Goal: Task Accomplishment & Management: Use online tool/utility

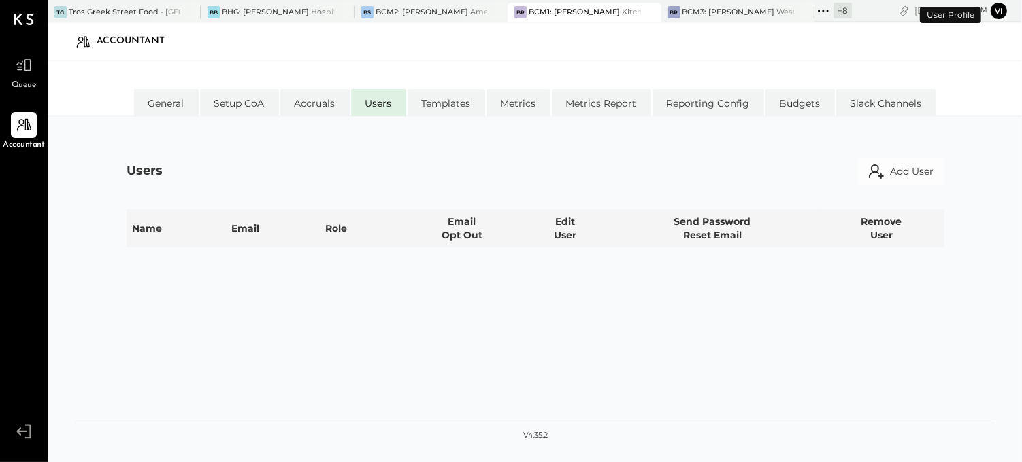
select select "**********"
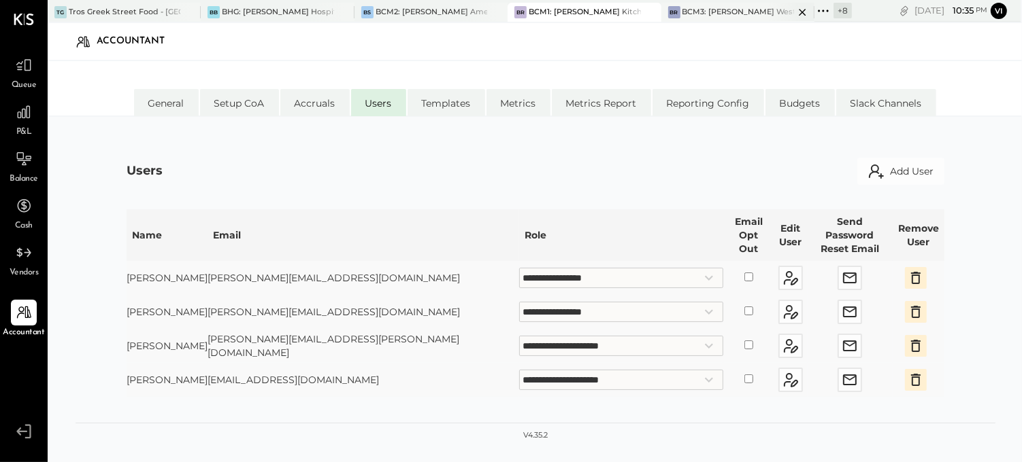
click at [748, 11] on div "BCM3: [PERSON_NAME] Westside Grill" at bounding box center [738, 12] width 112 height 11
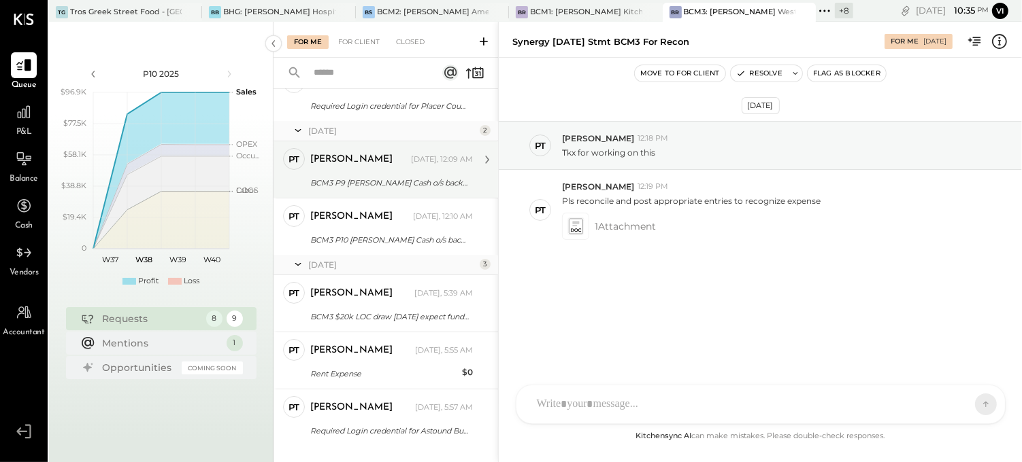
scroll to position [202, 0]
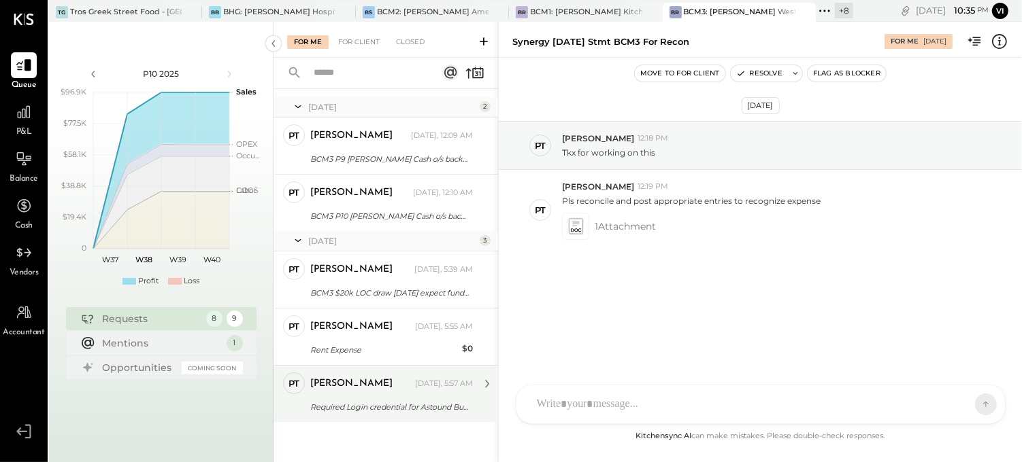
click at [370, 386] on div "[PERSON_NAME]" at bounding box center [361, 384] width 102 height 14
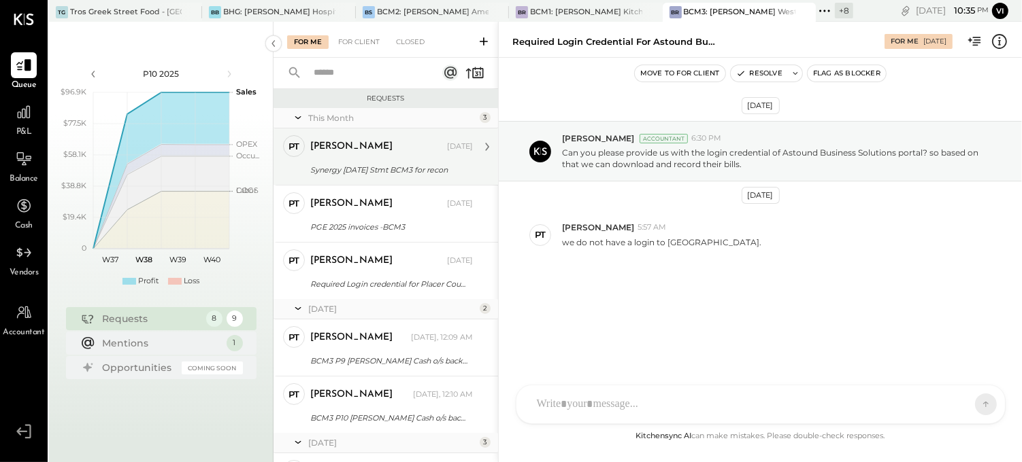
click at [397, 154] on div "[PERSON_NAME] [DATE]" at bounding box center [391, 146] width 163 height 19
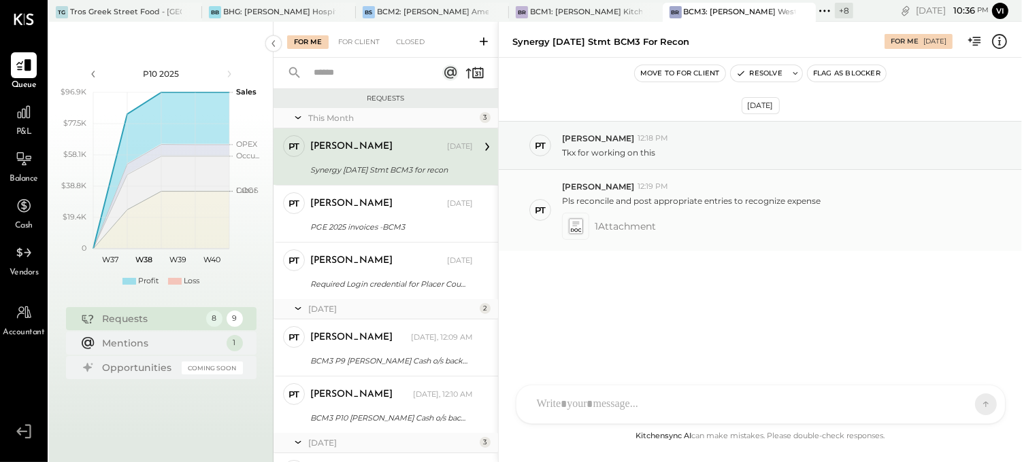
click at [574, 232] on icon at bounding box center [575, 226] width 14 height 16
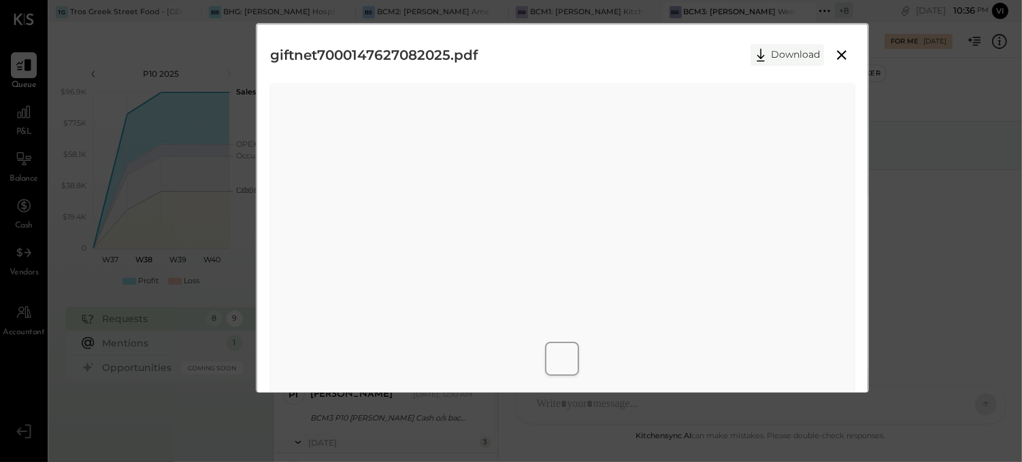
click at [767, 57] on icon at bounding box center [760, 55] width 20 height 20
click at [835, 53] on icon at bounding box center [841, 55] width 16 height 16
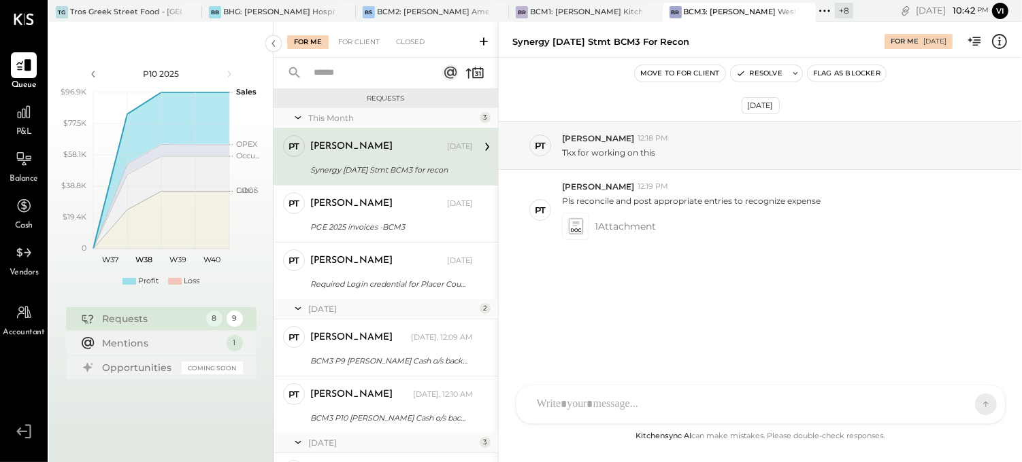
click at [526, 42] on div "Synergy [DATE] Stmt BCM3 for recon" at bounding box center [600, 41] width 177 height 13
copy div "Synergy"
click at [354, 39] on div "For Client" at bounding box center [358, 42] width 55 height 14
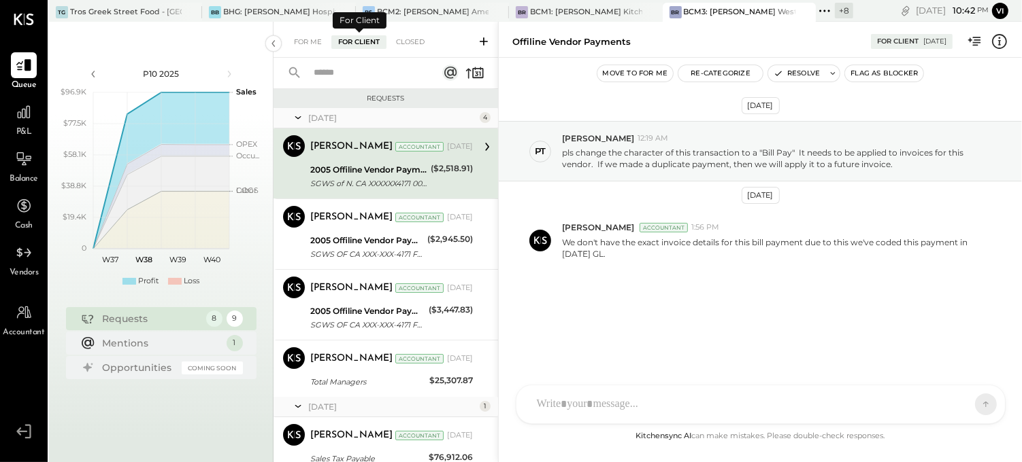
click at [365, 64] on input "text" at bounding box center [366, 73] width 123 height 22
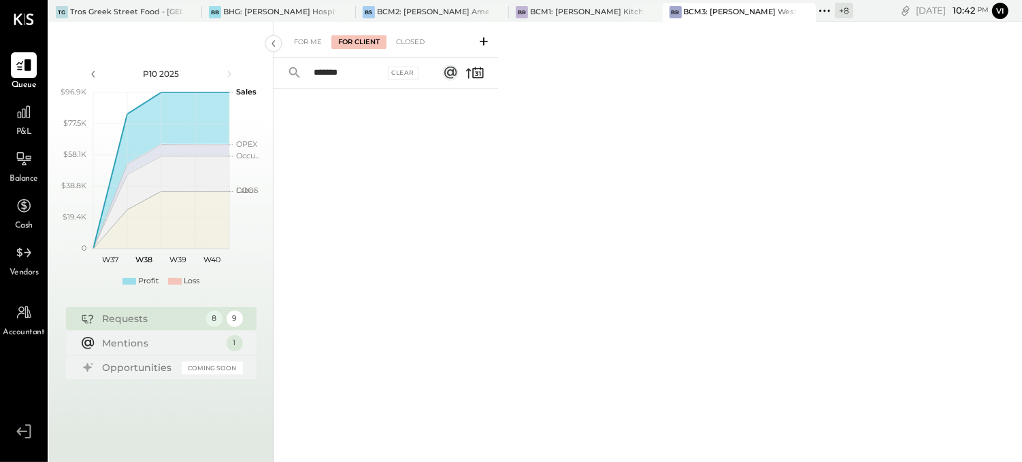
type input "*******"
click at [417, 34] on div "For Me For Client Closed" at bounding box center [385, 40] width 224 height 36
click at [417, 35] on div "Closed" at bounding box center [410, 42] width 42 height 14
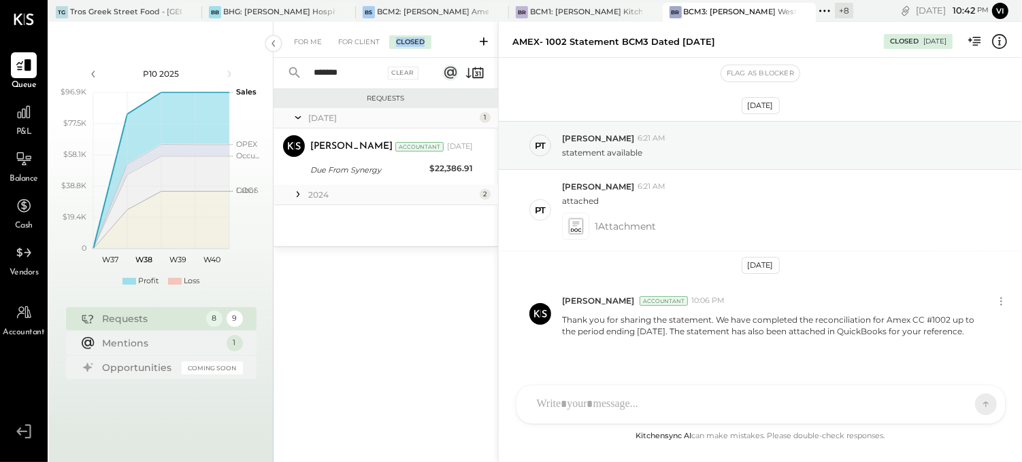
scroll to position [33, 0]
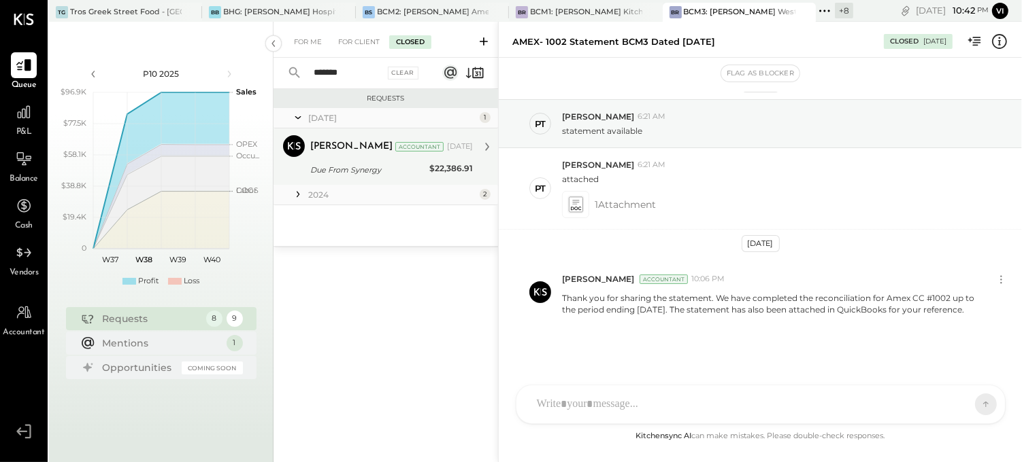
drag, startPoint x: 417, startPoint y: 35, endPoint x: 382, endPoint y: 161, distance: 131.4
click at [382, 162] on div "Due From Synergy" at bounding box center [367, 170] width 115 height 16
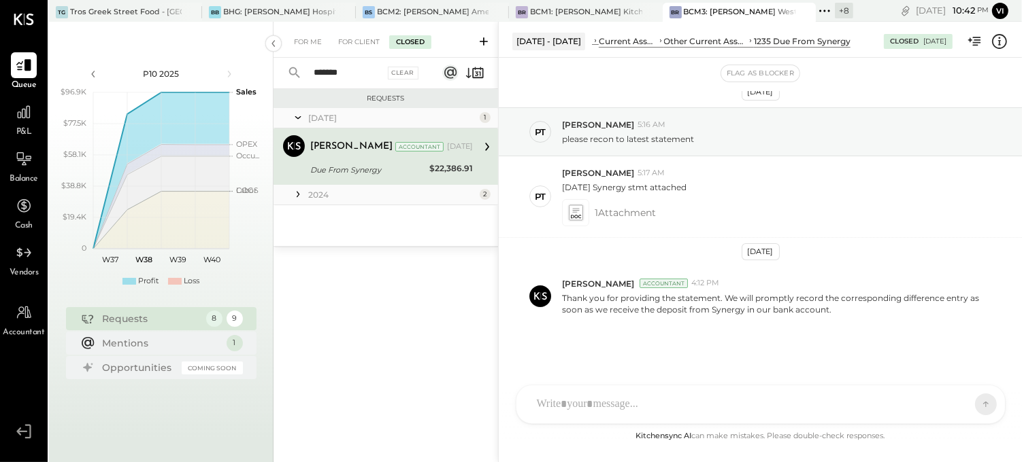
click at [301, 192] on icon at bounding box center [298, 195] width 14 height 14
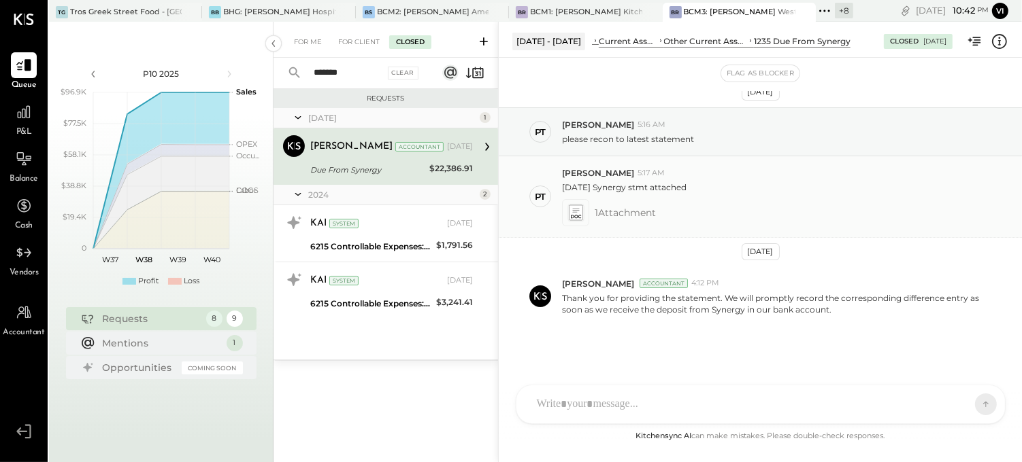
click at [568, 211] on icon at bounding box center [575, 212] width 17 height 19
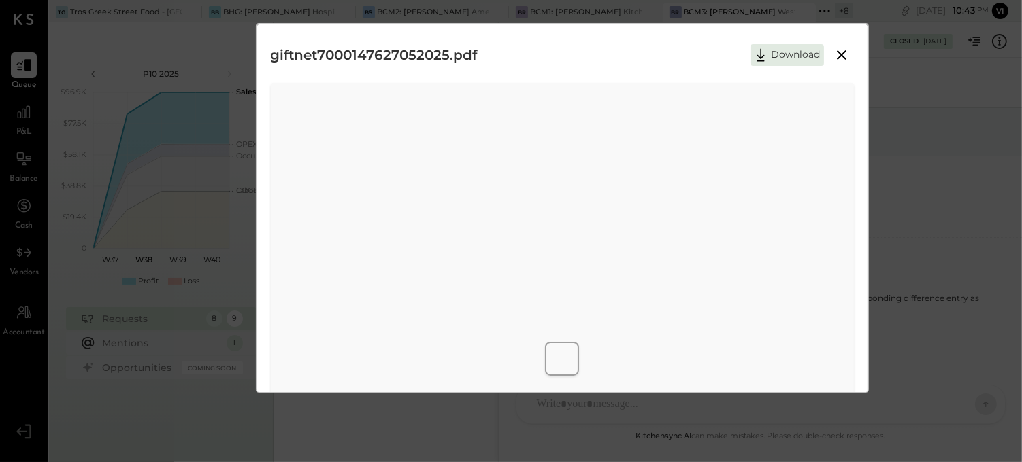
click at [838, 52] on icon at bounding box center [842, 55] width 10 height 10
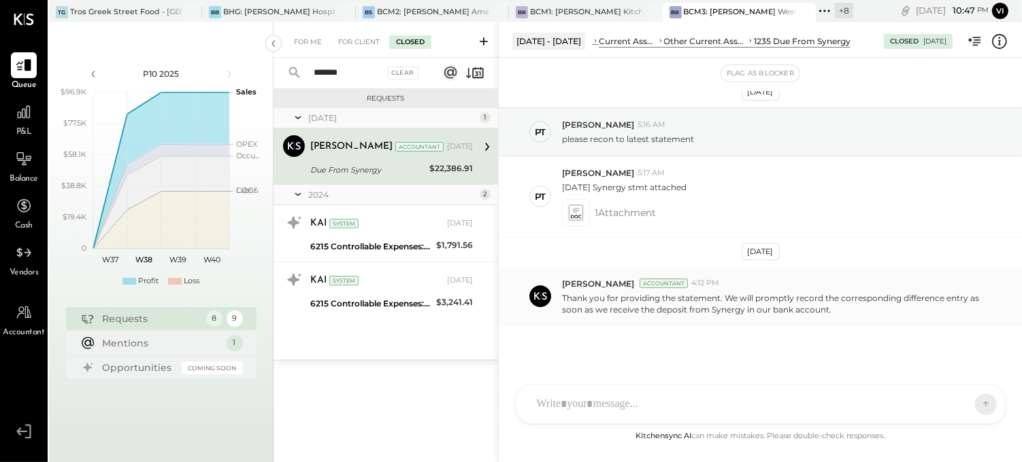
drag, startPoint x: 560, startPoint y: 292, endPoint x: 832, endPoint y: 308, distance: 273.2
click at [832, 308] on div "[PERSON_NAME] Accountant 4:12 PM Thank you for providing the statement. We will…" at bounding box center [760, 296] width 523 height 59
drag, startPoint x: 317, startPoint y: 78, endPoint x: 291, endPoint y: 78, distance: 25.8
click at [291, 78] on div "******* Clear" at bounding box center [357, 73] width 169 height 31
click at [402, 7] on div "BCM2: [PERSON_NAME] American Cooking" at bounding box center [433, 12] width 112 height 11
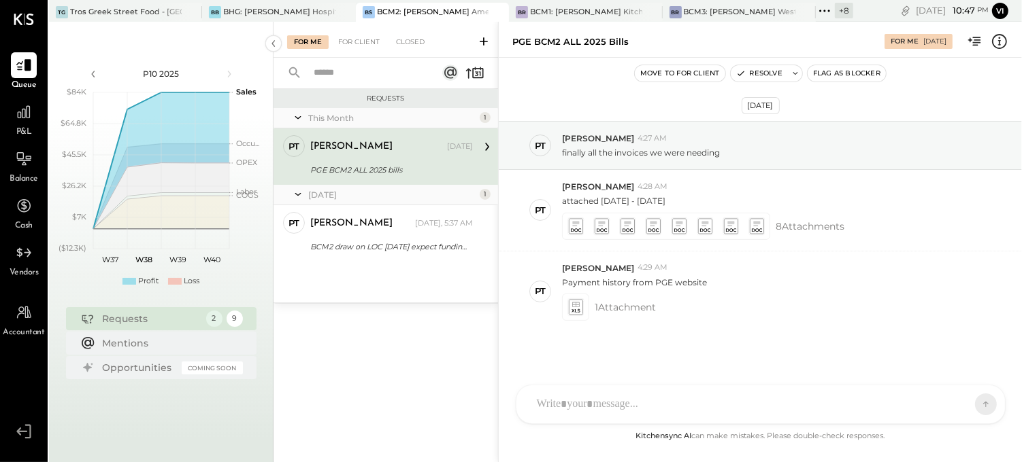
scroll to position [5, 0]
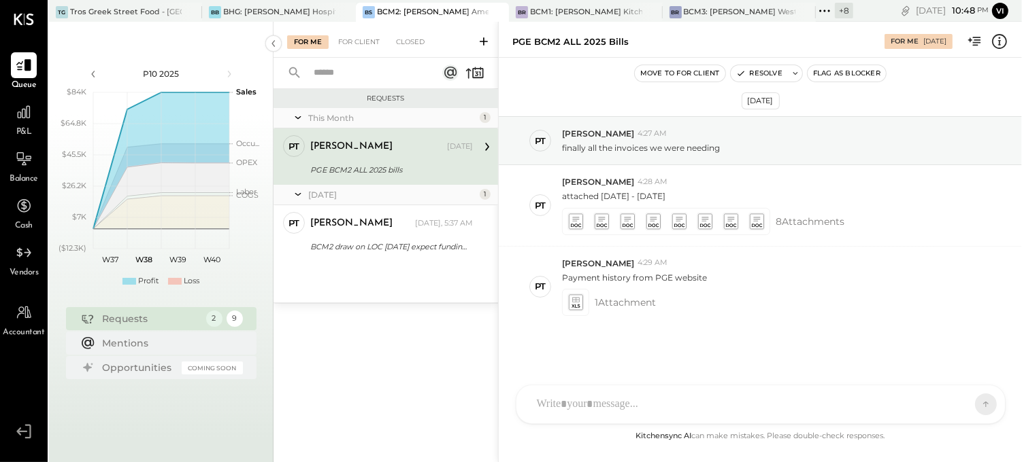
click at [539, 58] on div "Move to for client Resolve Flag as Blocker" at bounding box center [760, 73] width 523 height 31
click at [357, 71] on input "text" at bounding box center [366, 73] width 123 height 22
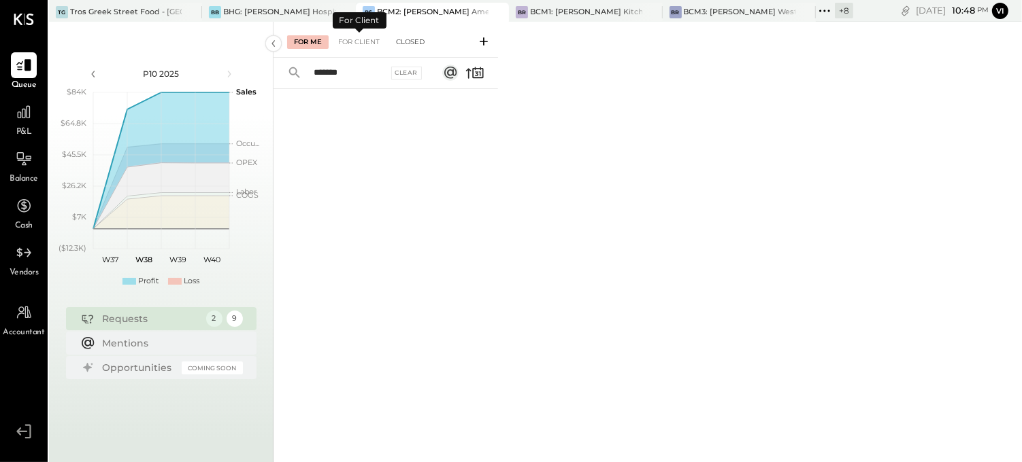
type input "*******"
click at [390, 39] on div "Closed" at bounding box center [410, 42] width 42 height 14
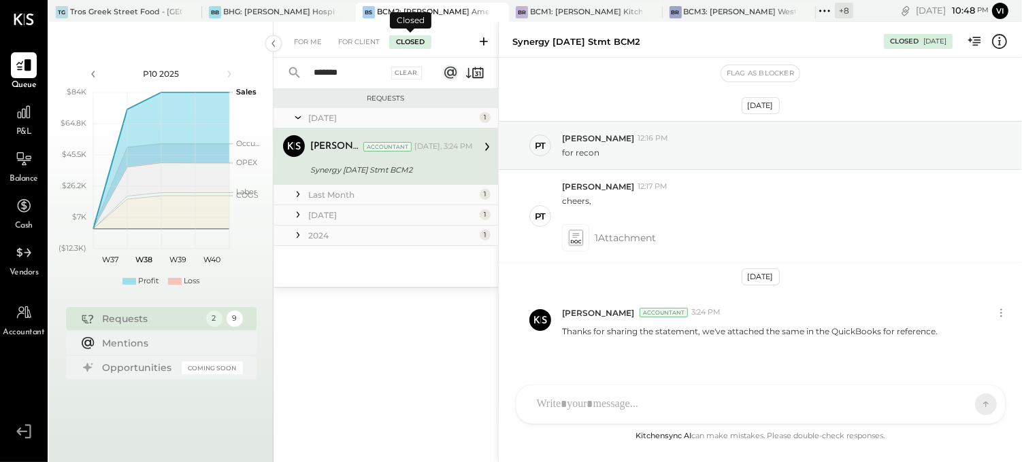
scroll to position [22, 0]
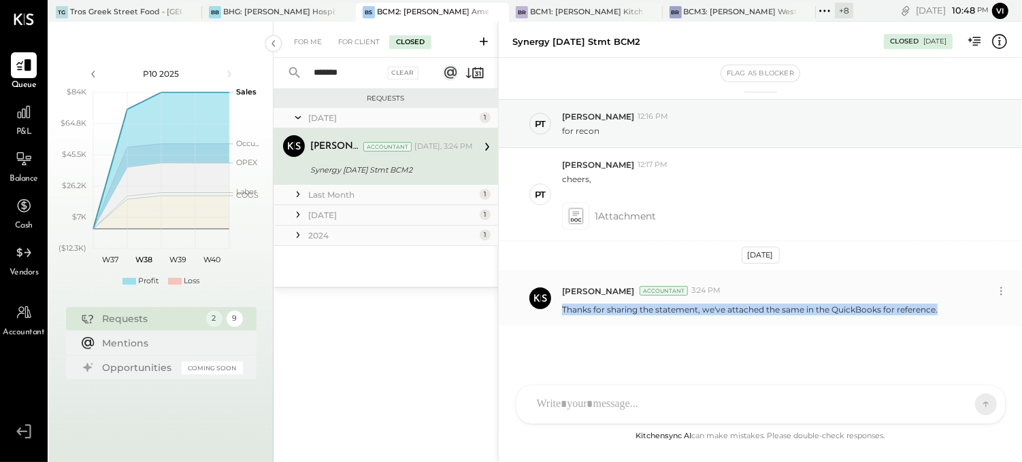
drag, startPoint x: 558, startPoint y: 311, endPoint x: 942, endPoint y: 310, distance: 384.3
click at [942, 310] on div "[PERSON_NAME] Accountant 3:24 PM Thanks for sharing the statement, we've attach…" at bounding box center [760, 299] width 523 height 56
copy p "Thanks for sharing the statement, we've attached the same in the QuickBooks for…"
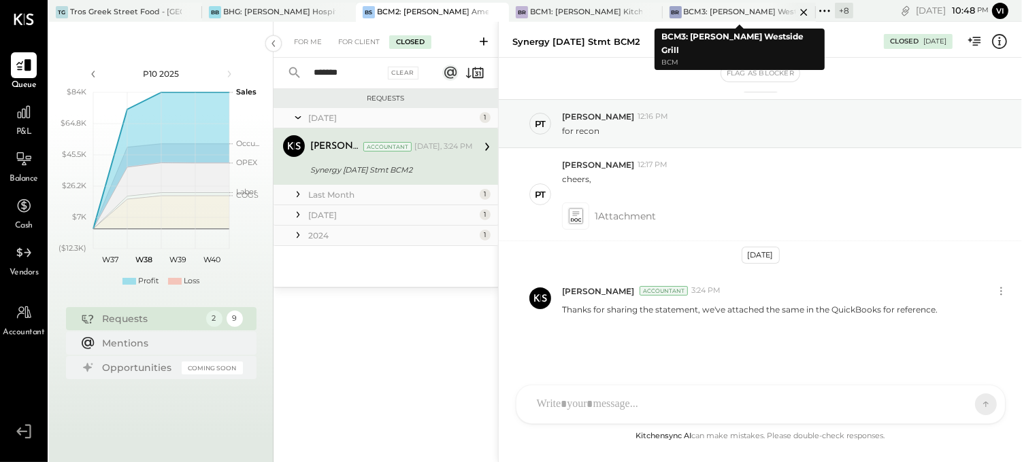
click at [701, 15] on div "BCM3: [PERSON_NAME] Westside Grill" at bounding box center [740, 12] width 112 height 11
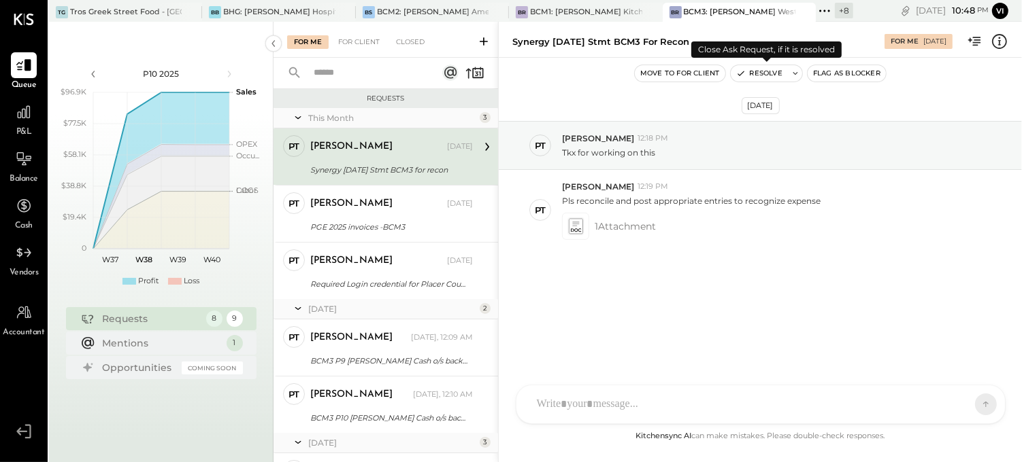
click at [796, 75] on icon at bounding box center [795, 74] width 10 height 10
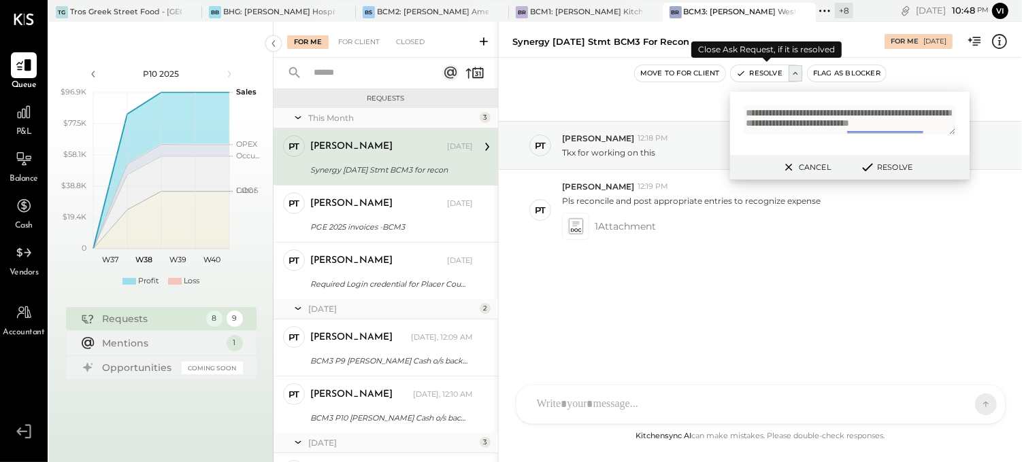
scroll to position [1, 0]
type textarea "**********"
click at [873, 165] on icon at bounding box center [867, 167] width 16 height 15
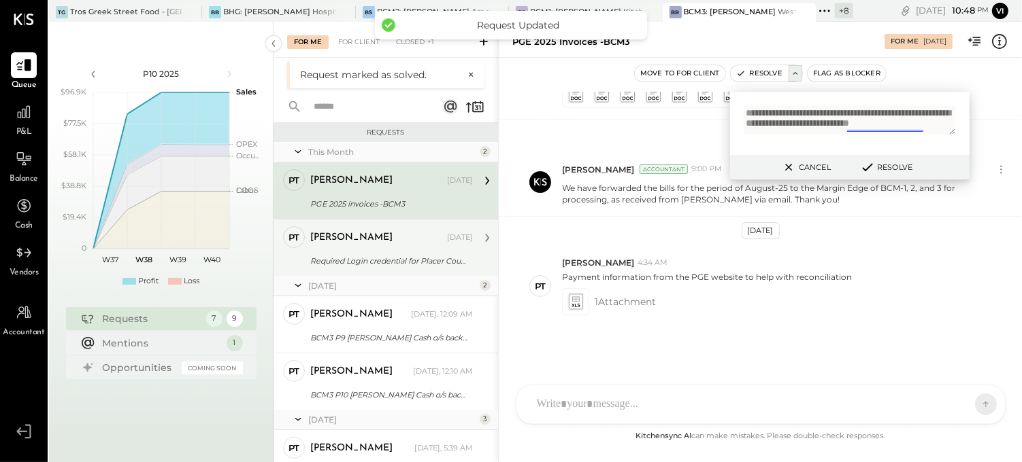
click at [375, 243] on div "[PERSON_NAME]" at bounding box center [377, 238] width 134 height 14
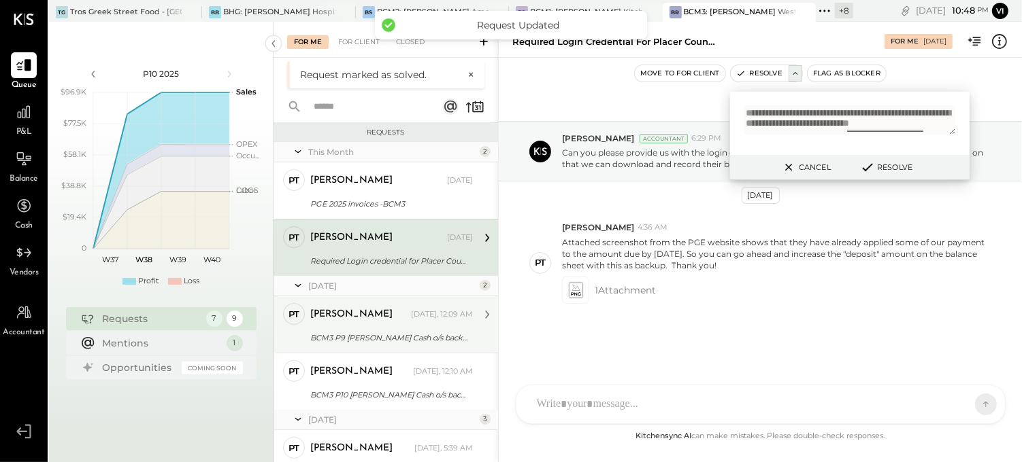
click at [369, 324] on div "[PERSON_NAME] [DATE], 12:09 AM" at bounding box center [391, 314] width 163 height 23
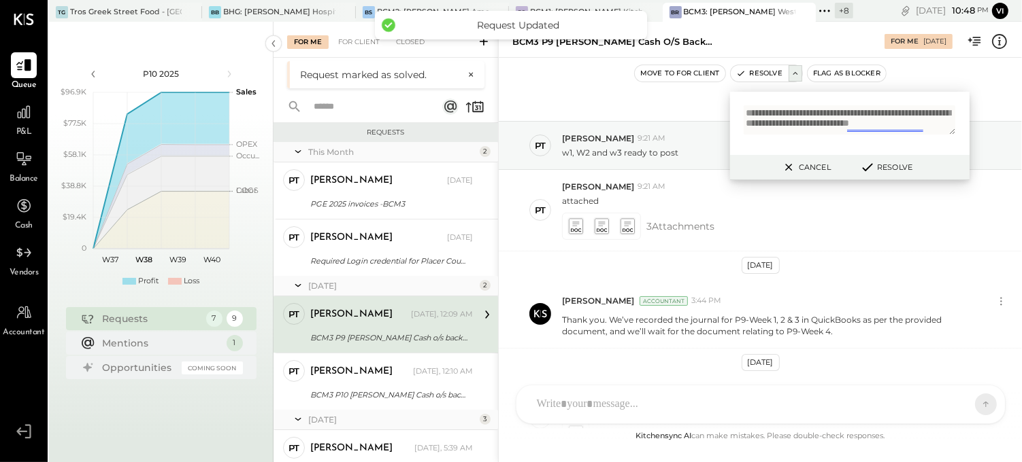
scroll to position [132, 0]
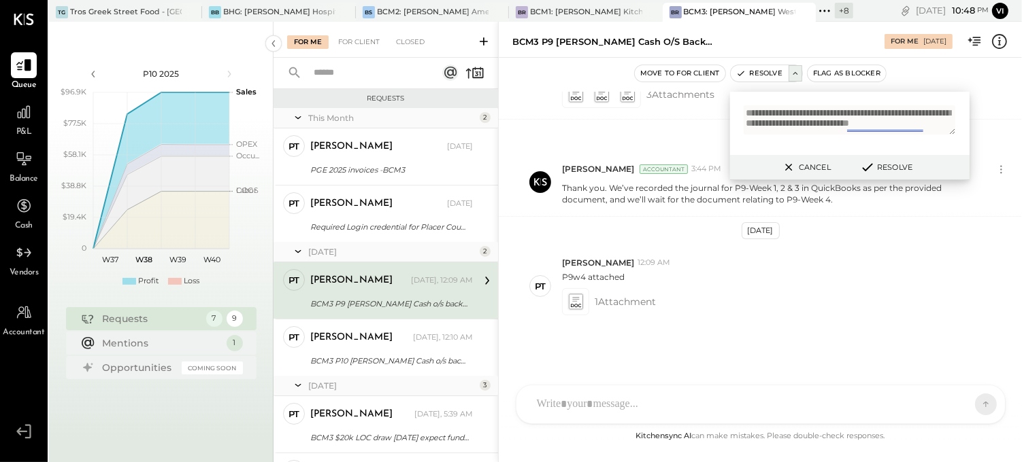
click at [668, 233] on div "[DATE] PT [PERSON_NAME] 9:21 AM w1, W2 and w3 ready to post PT [PERSON_NAME] 9:…" at bounding box center [760, 260] width 523 height 337
click at [777, 166] on button "Cancel" at bounding box center [805, 167] width 58 height 18
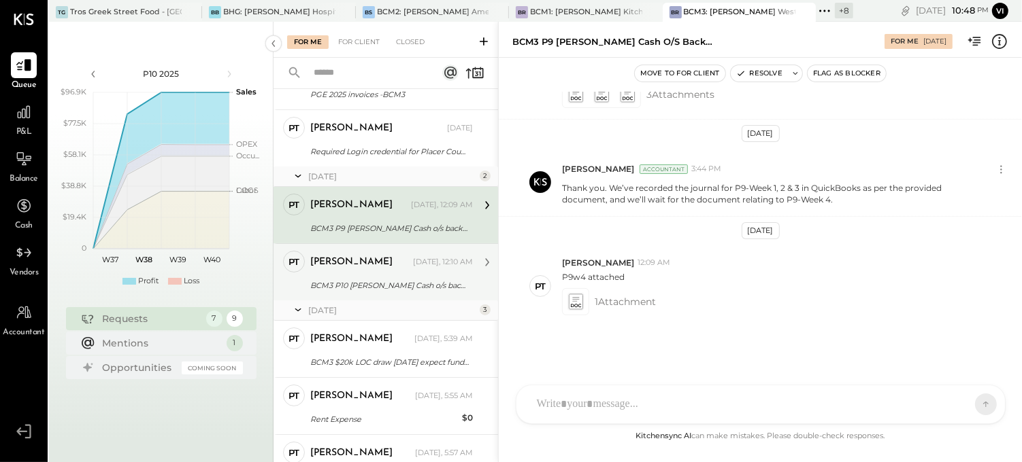
scroll to position [145, 0]
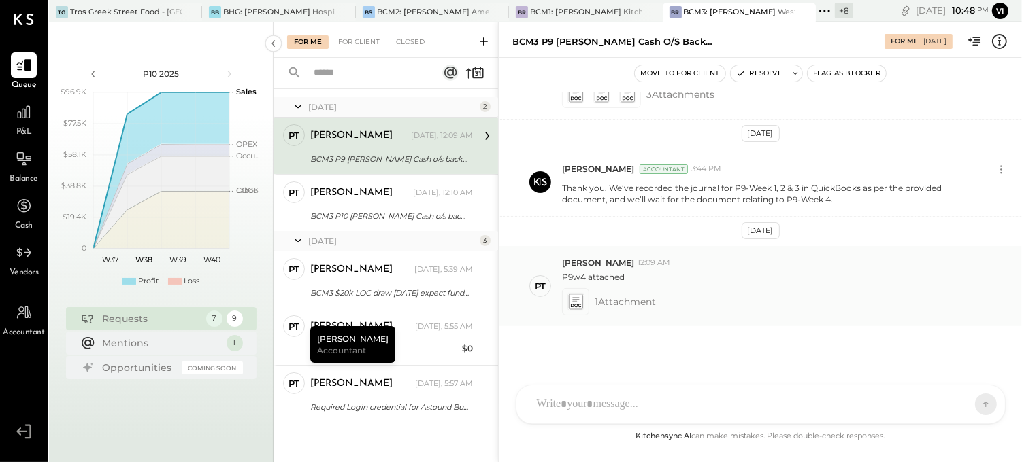
click at [583, 306] on icon at bounding box center [575, 301] width 17 height 19
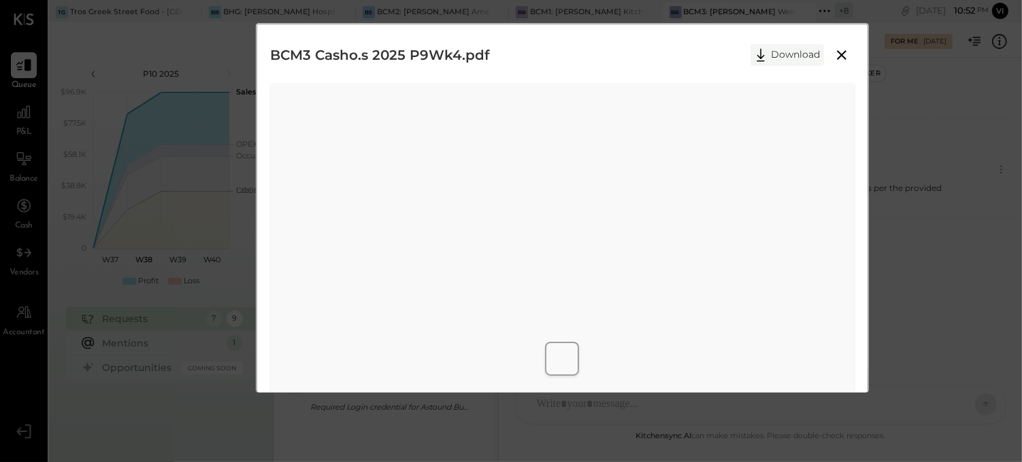
click at [779, 48] on button "Download" at bounding box center [786, 55] width 73 height 22
click at [841, 54] on icon at bounding box center [842, 55] width 10 height 10
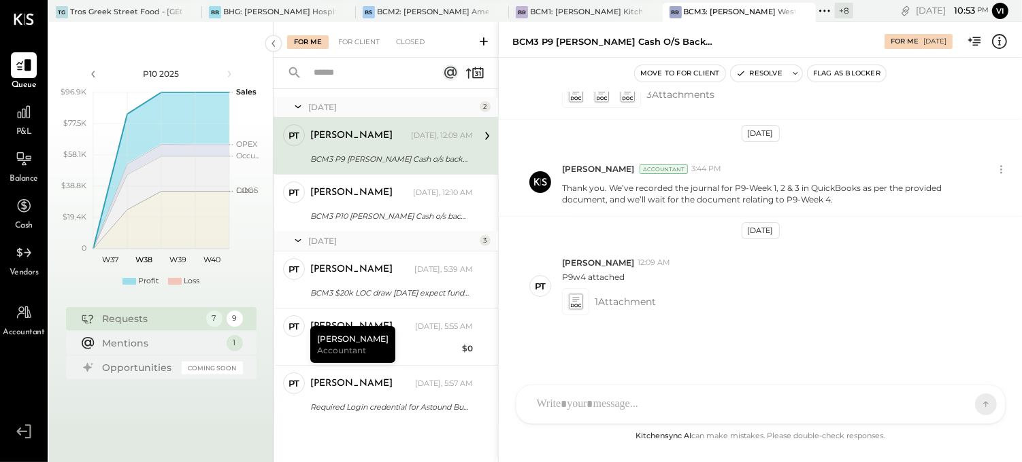
scroll to position [56, 0]
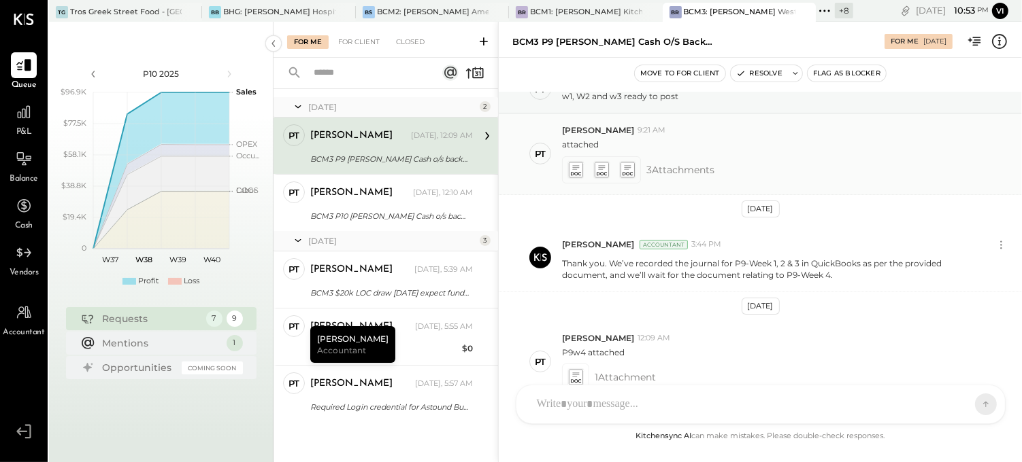
click at [616, 170] on div at bounding box center [601, 169] width 79 height 27
click at [622, 173] on icon at bounding box center [627, 173] width 10 height 3
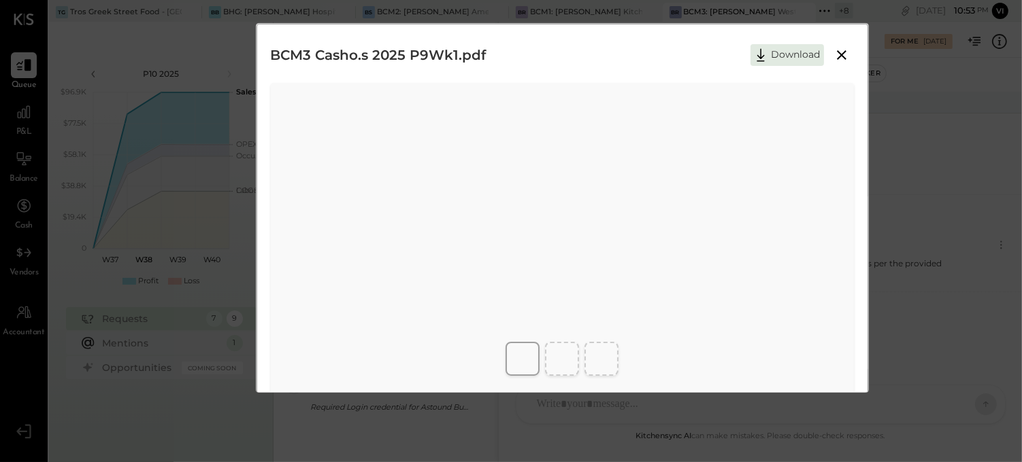
click at [833, 53] on icon at bounding box center [841, 55] width 16 height 16
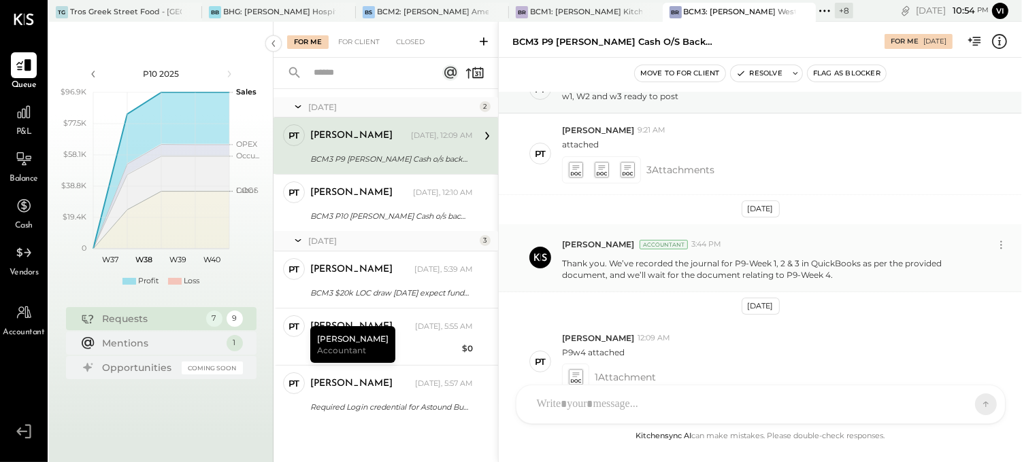
scroll to position [132, 0]
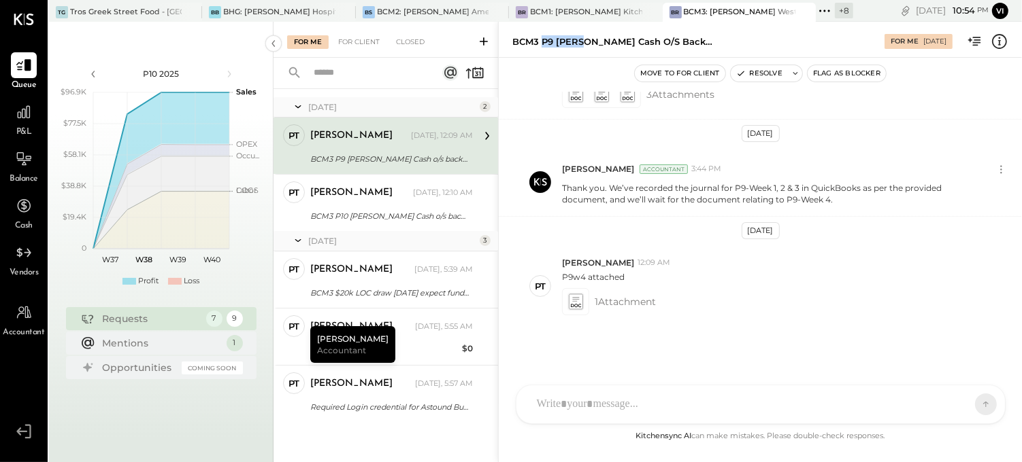
drag, startPoint x: 541, startPoint y: 37, endPoint x: 579, endPoint y: 41, distance: 39.0
click at [579, 41] on div "BCM3 P9 [PERSON_NAME] Cash o/s backup" at bounding box center [614, 41] width 204 height 13
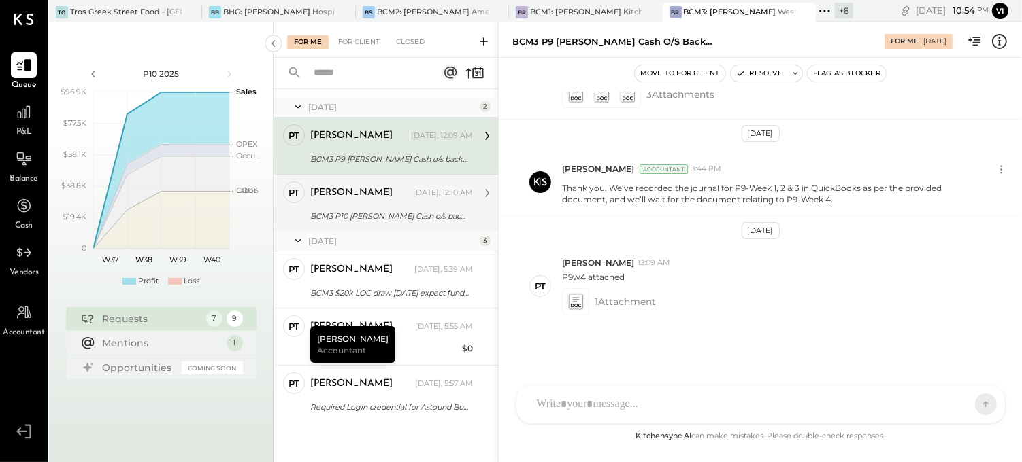
click at [392, 224] on div "PT [PERSON_NAME] Accountant [PERSON_NAME] [DATE], 12:10 AM BCM3 P10 [PERSON_NAM…" at bounding box center [385, 202] width 224 height 57
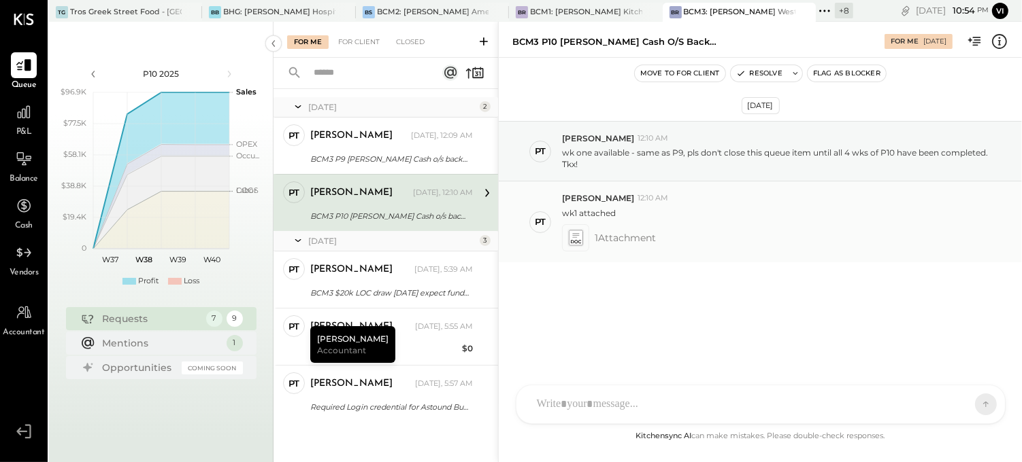
click at [574, 241] on icon at bounding box center [576, 241] width 10 height 3
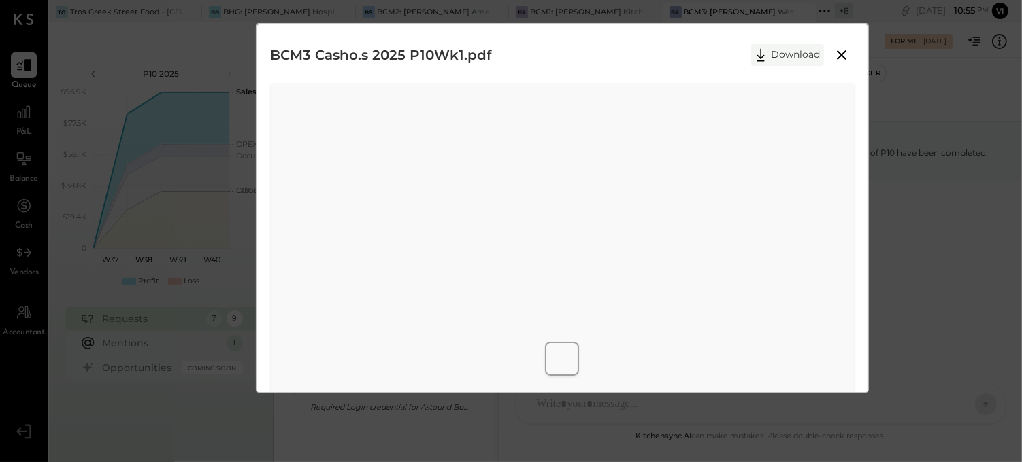
click at [777, 58] on button "Download" at bounding box center [786, 55] width 73 height 22
click at [839, 58] on icon at bounding box center [841, 55] width 16 height 16
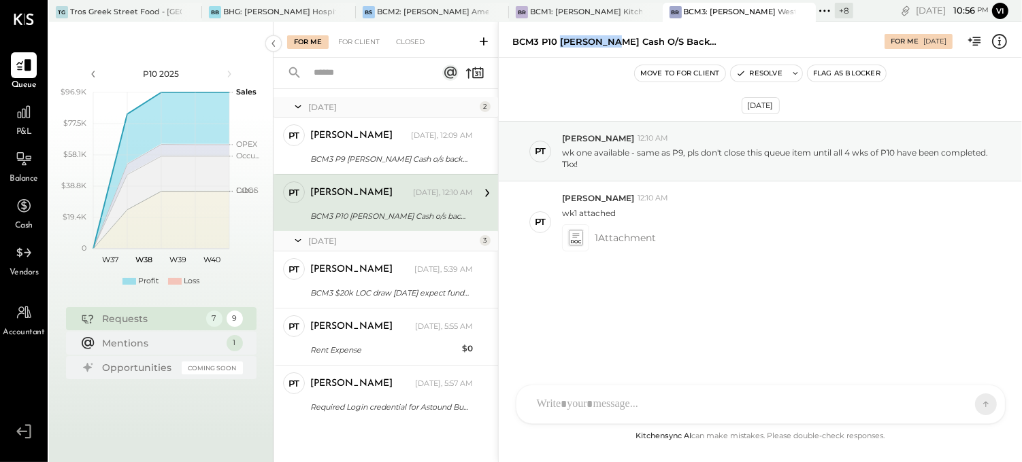
drag, startPoint x: 561, startPoint y: 42, endPoint x: 606, endPoint y: 42, distance: 44.9
click at [606, 42] on div "BCM3 P10 [PERSON_NAME] Cash o/s backup" at bounding box center [614, 41] width 204 height 13
copy div "[PERSON_NAME] Cash"
click at [430, 6] on div "BS BCM2: [PERSON_NAME] American Cooking" at bounding box center [422, 12] width 133 height 12
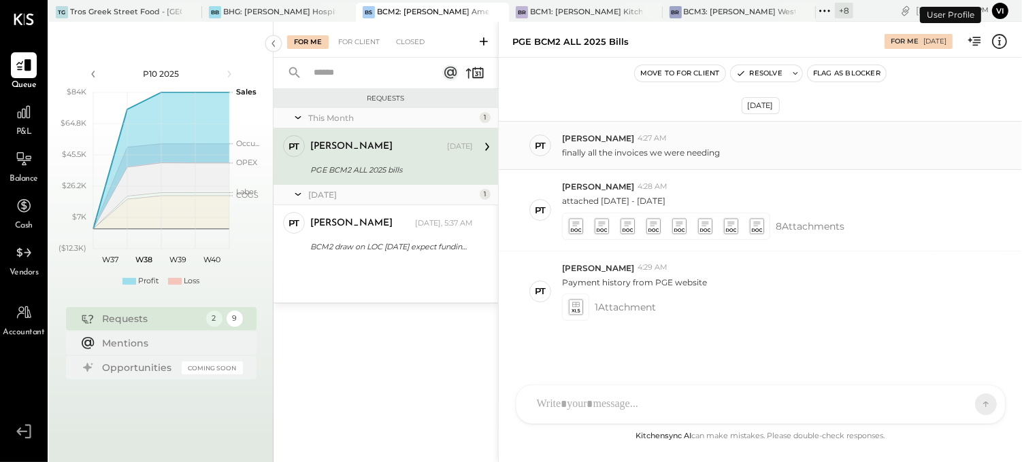
scroll to position [5, 0]
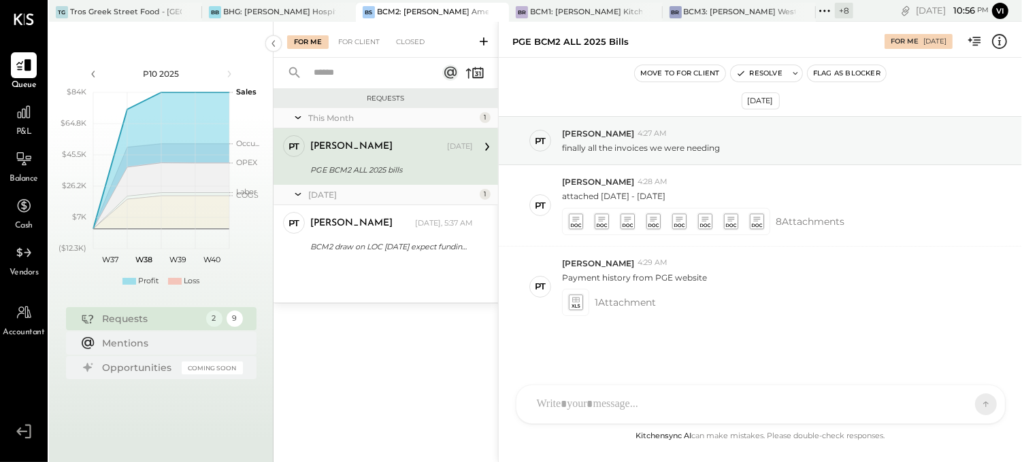
click at [363, 62] on input "text" at bounding box center [366, 73] width 123 height 22
click at [371, 43] on div "For Client" at bounding box center [358, 42] width 55 height 14
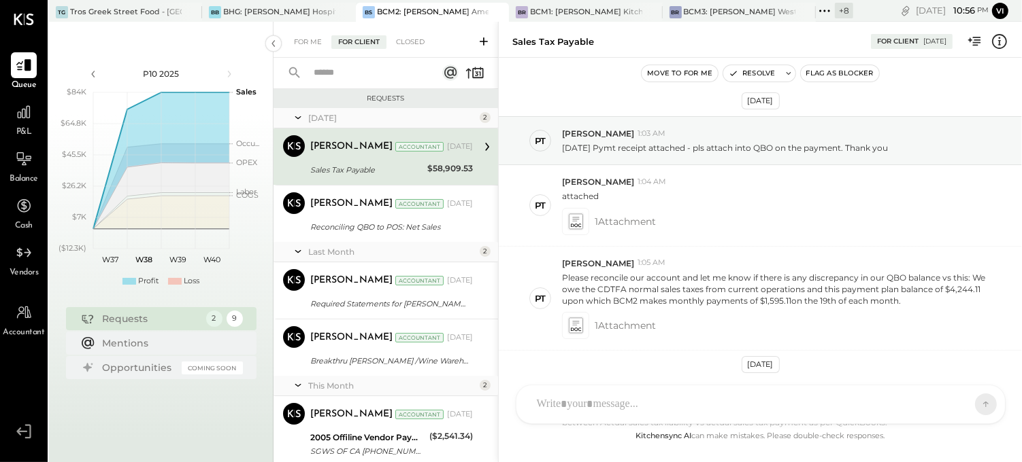
scroll to position [309, 0]
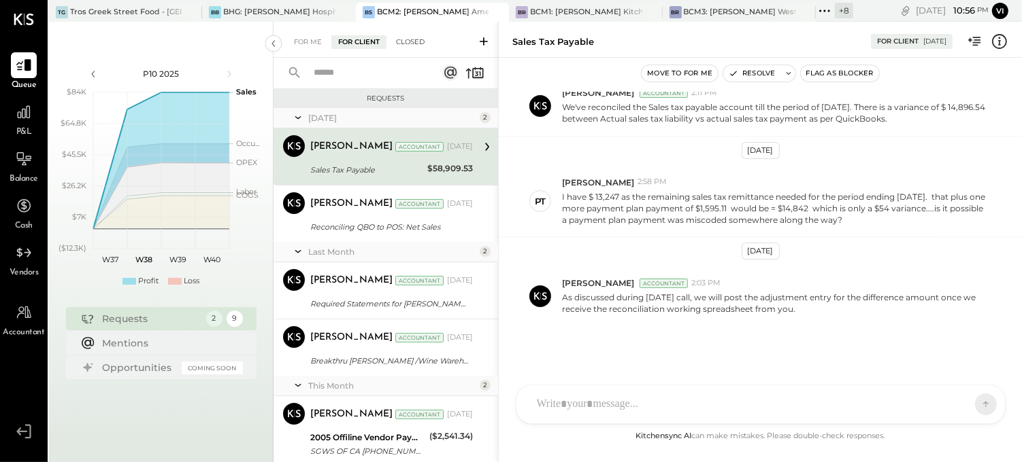
click at [419, 36] on div "Closed" at bounding box center [410, 42] width 42 height 14
click at [388, 69] on input "text" at bounding box center [366, 73] width 123 height 22
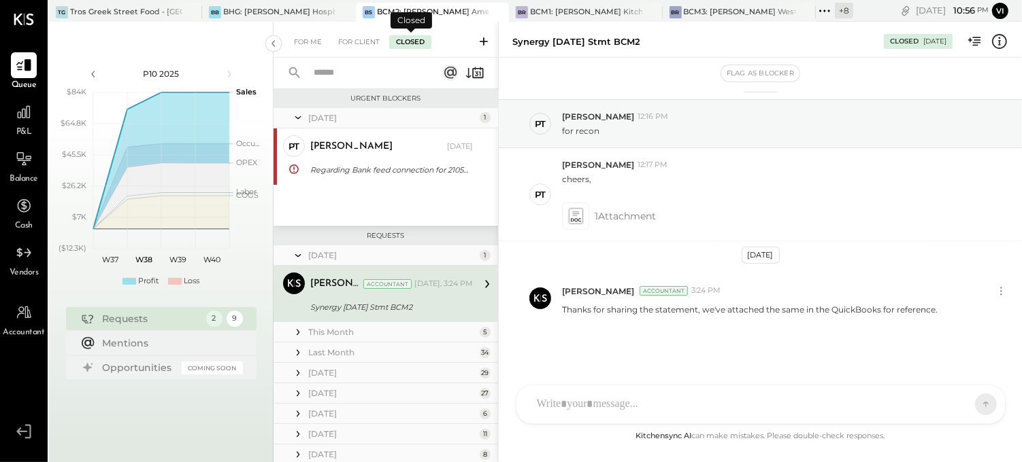
scroll to position [18, 0]
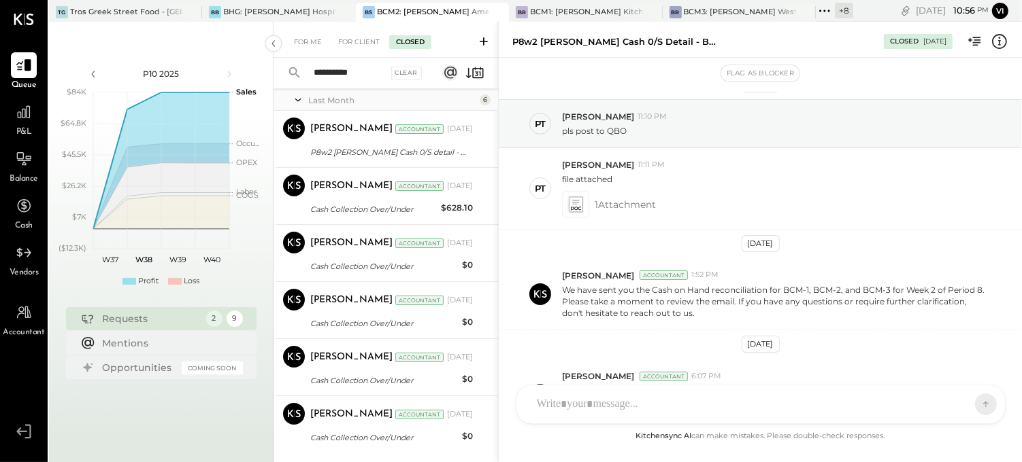
scroll to position [126, 0]
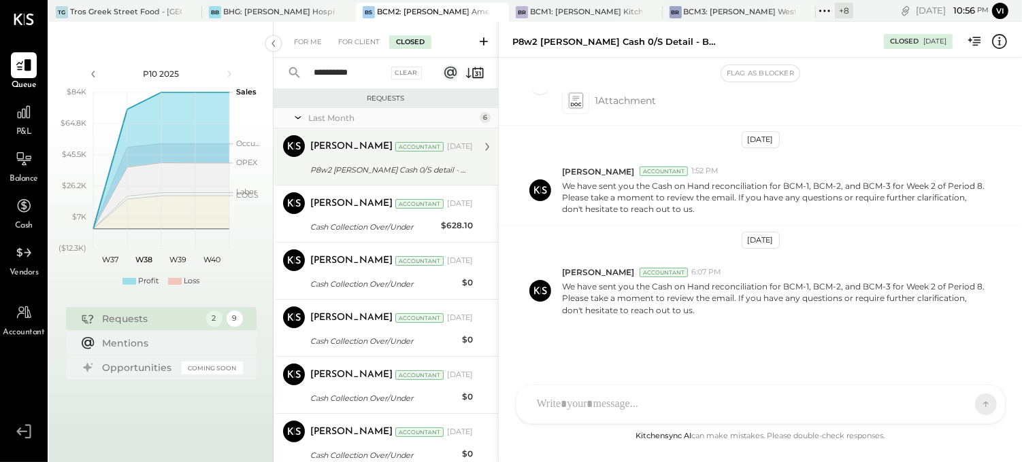
type input "**********"
click at [373, 154] on div "[PERSON_NAME] Accountant [DATE]" at bounding box center [391, 146] width 163 height 19
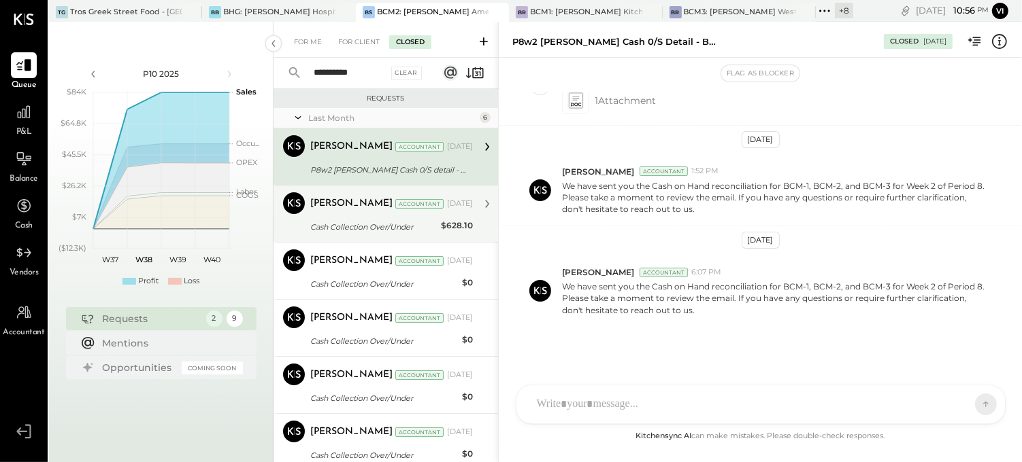
click at [352, 199] on div "[PERSON_NAME]" at bounding box center [351, 204] width 82 height 14
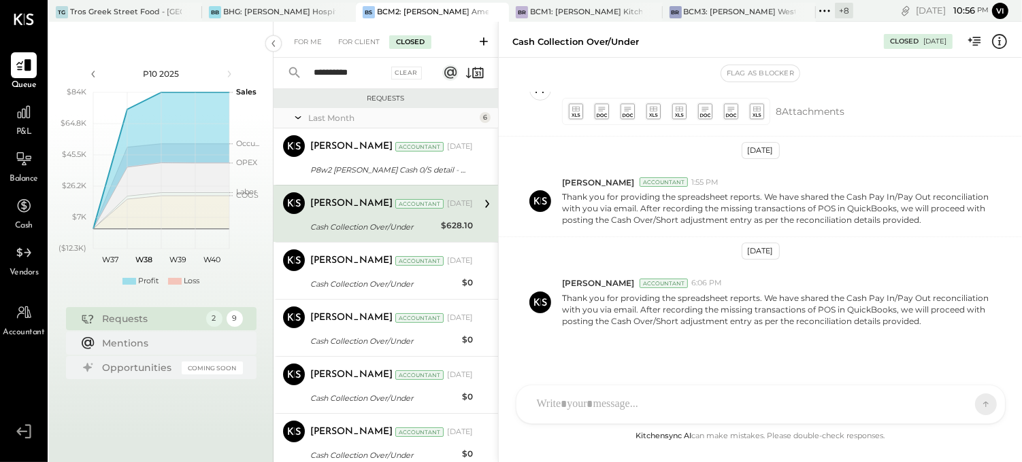
scroll to position [48, 0]
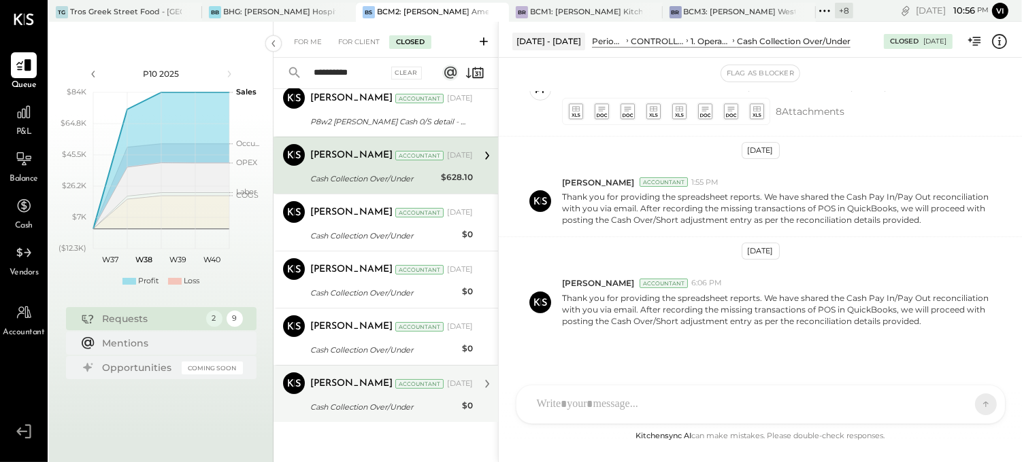
click at [354, 405] on div "Cash Collection Over/Under" at bounding box center [384, 408] width 148 height 14
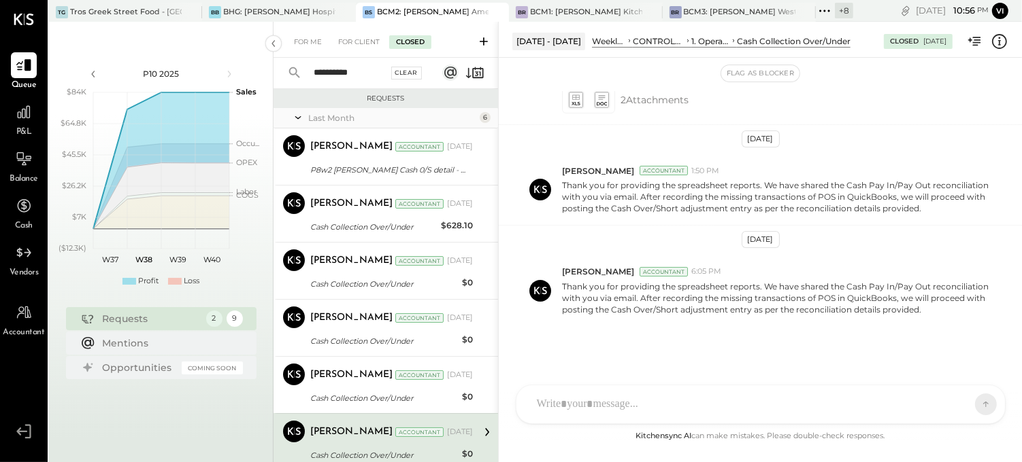
click at [409, 72] on div "Clear" at bounding box center [406, 73] width 31 height 13
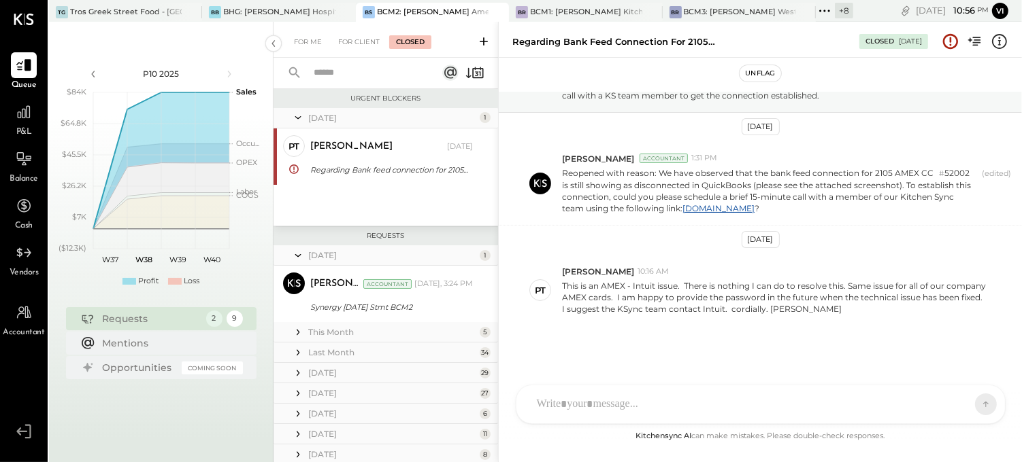
scroll to position [92, 0]
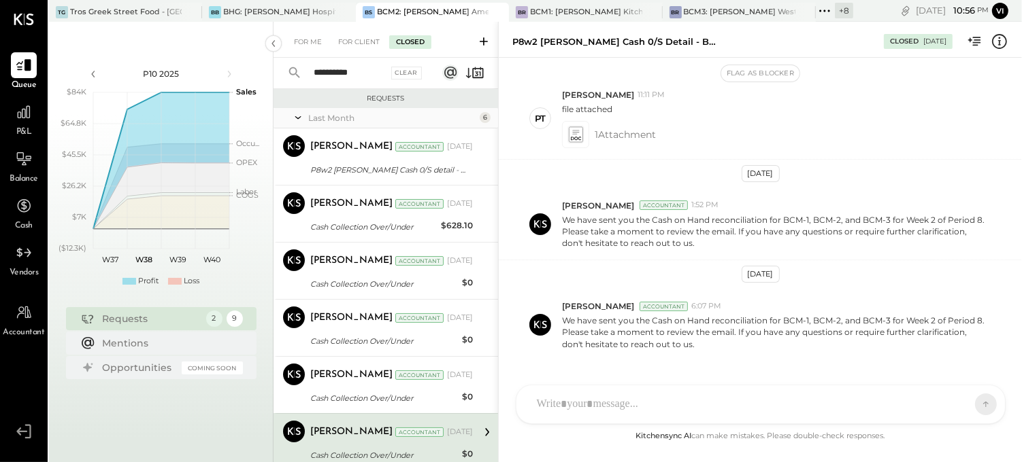
scroll to position [126, 0]
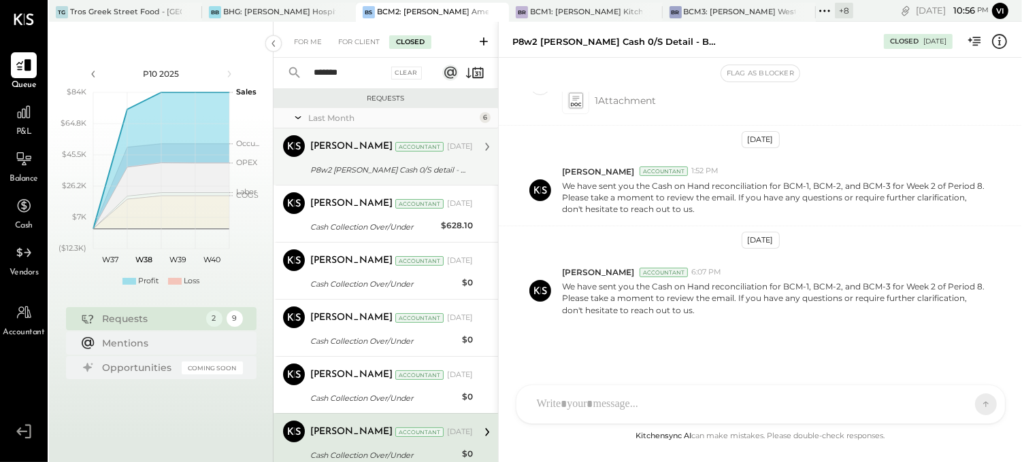
click at [369, 152] on div "[PERSON_NAME] Accountant" at bounding box center [377, 147] width 134 height 14
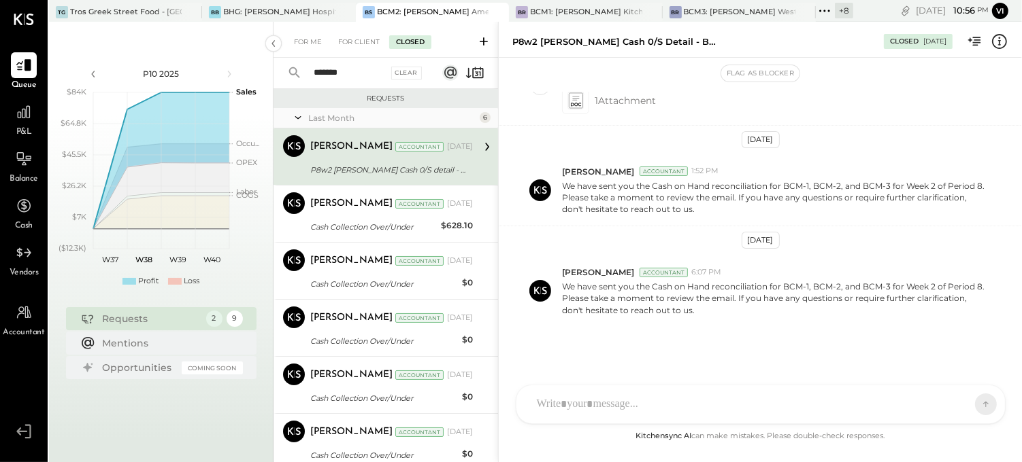
click at [382, 76] on input "*******" at bounding box center [346, 73] width 82 height 22
type input "*"
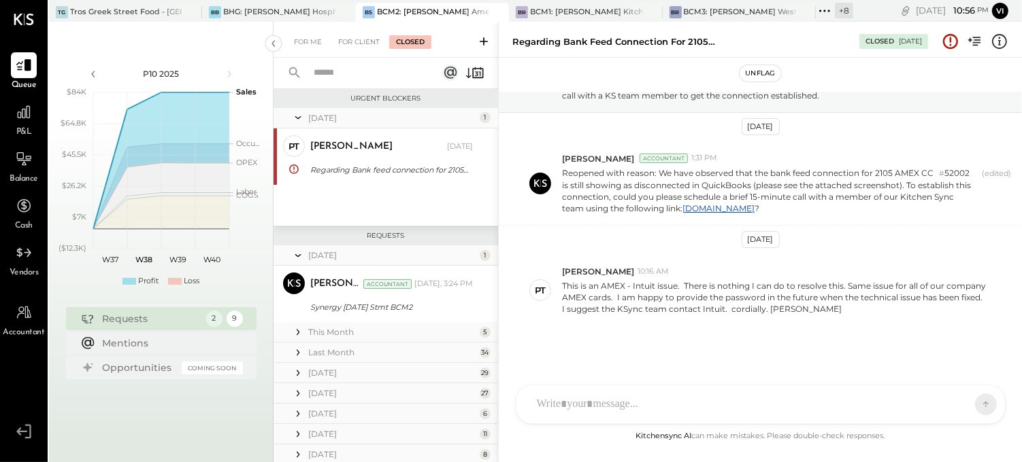
scroll to position [92, 0]
click at [382, 76] on input "text" at bounding box center [366, 73] width 123 height 22
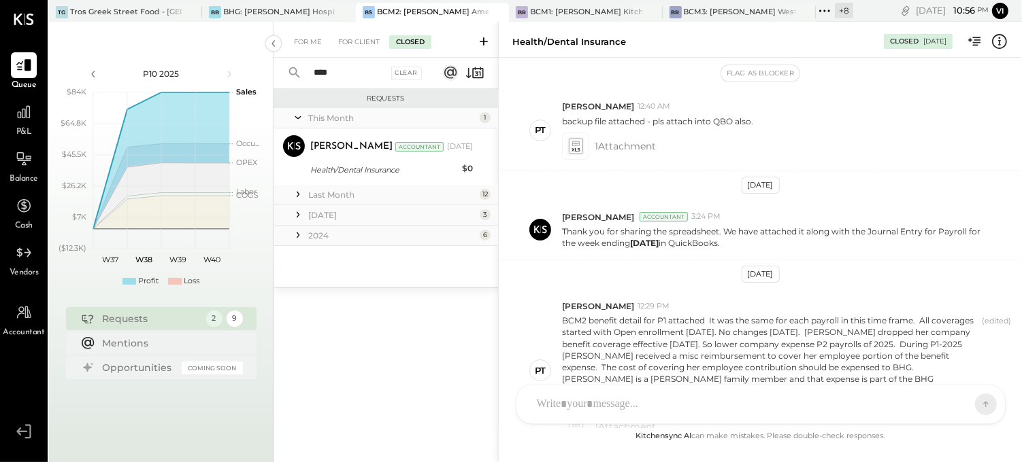
scroll to position [987, 0]
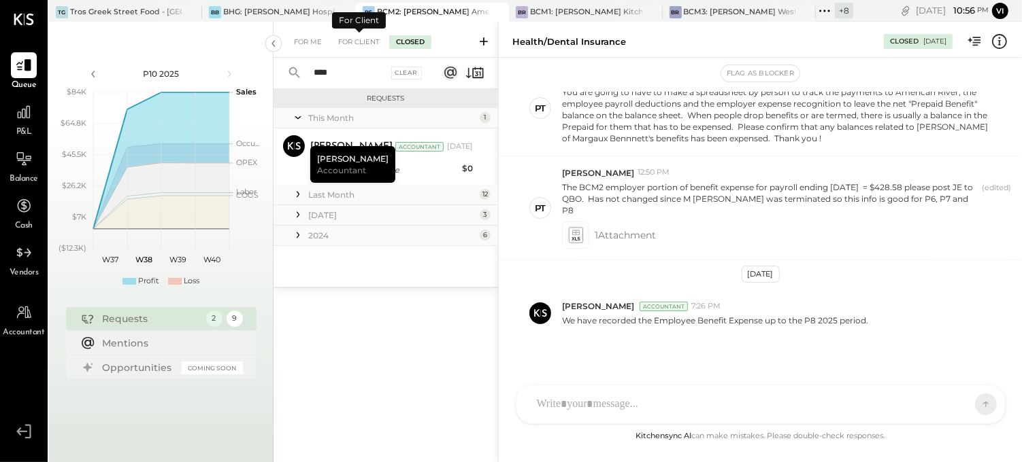
type input "****"
click at [352, 34] on div "For Me For Client Closed" at bounding box center [385, 40] width 224 height 36
click at [358, 46] on div "For Client" at bounding box center [358, 42] width 55 height 14
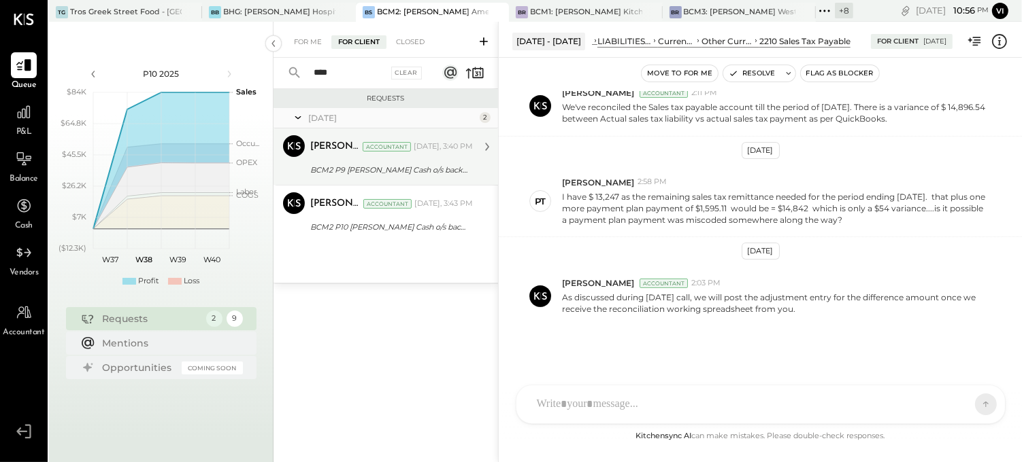
click at [313, 153] on div "[PERSON_NAME]" at bounding box center [335, 147] width 50 height 14
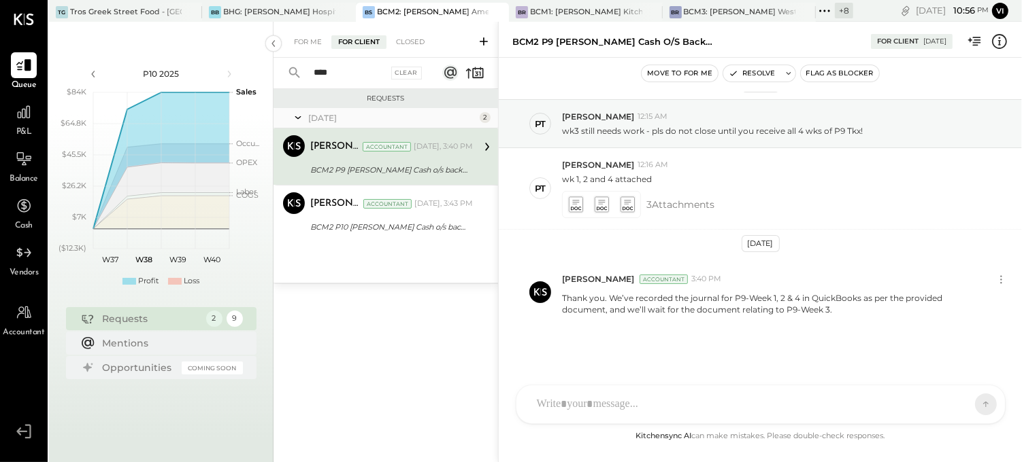
scroll to position [22, 0]
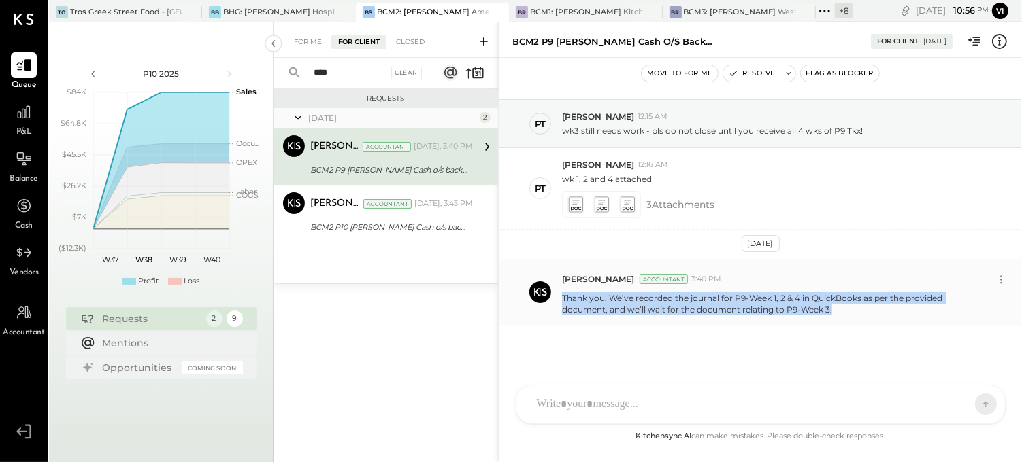
drag, startPoint x: 847, startPoint y: 314, endPoint x: 558, endPoint y: 299, distance: 290.1
click at [558, 299] on div "[PERSON_NAME] Accountant 3:40 PM Thank you. We’ve recorded the journal for P9-W…" at bounding box center [760, 292] width 523 height 67
copy p "Thank you. We’ve recorded the journal for P9-Week 1, 2 & 4 in QuickBooks as per…"
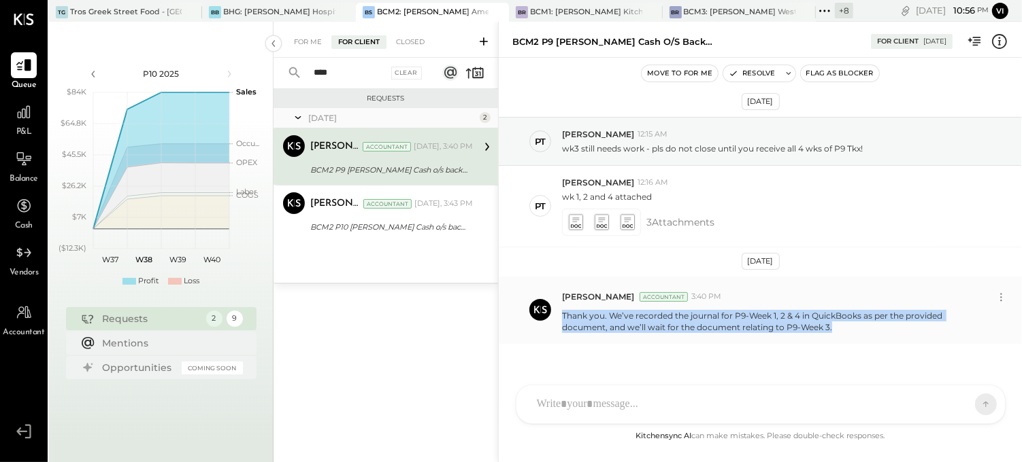
scroll to position [0, 0]
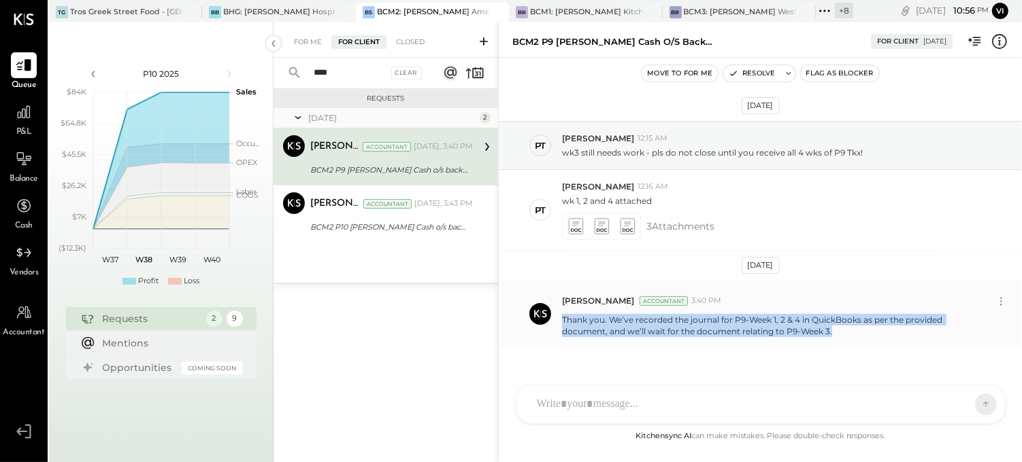
copy p "Thank you. We’ve recorded the journal for P9-Week 1, 2 & 4 in QuickBooks as per…"
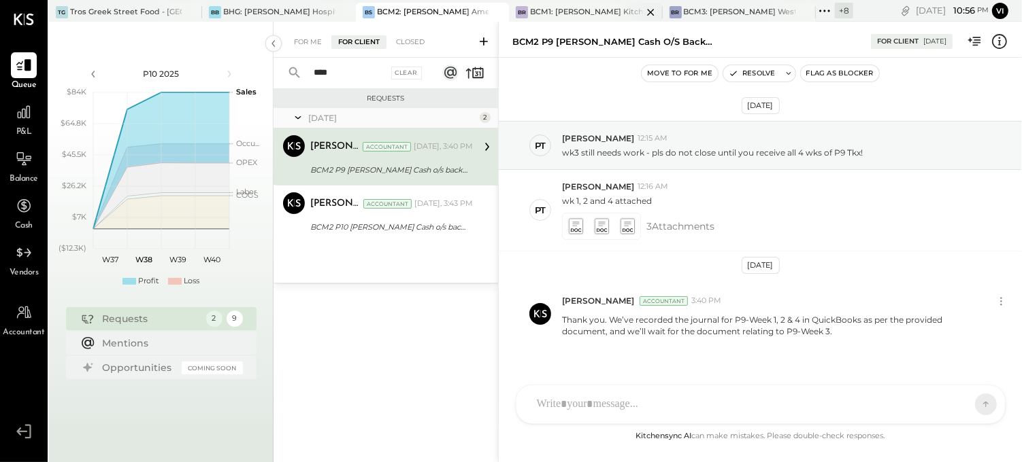
click at [562, 14] on div "BCM1: [PERSON_NAME] Kitchen Bar Market" at bounding box center [586, 12] width 112 height 11
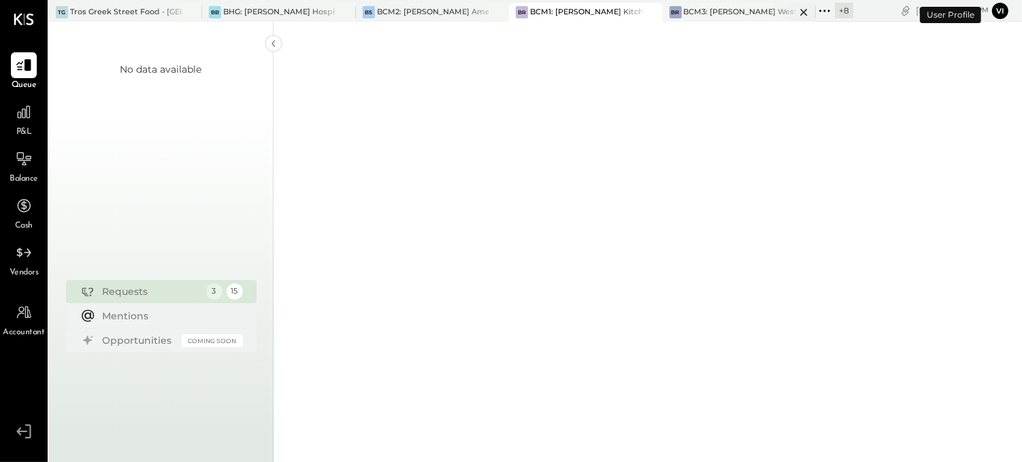
click at [751, 11] on div "BCM3: [PERSON_NAME] Westside Grill" at bounding box center [740, 12] width 112 height 11
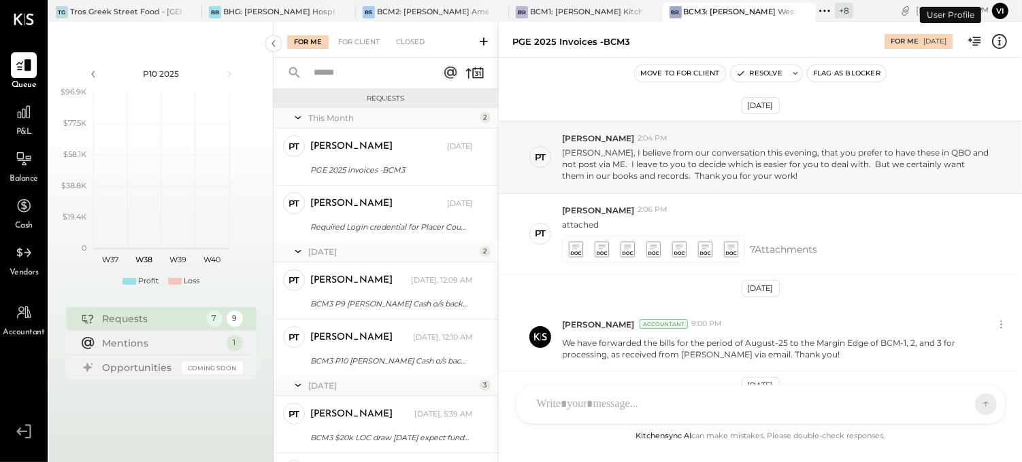
scroll to position [155, 0]
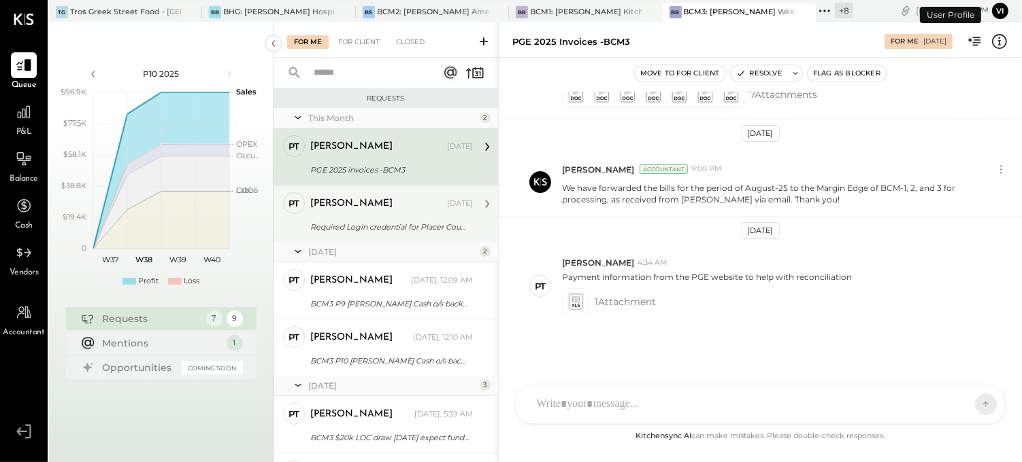
click at [314, 207] on div "[PERSON_NAME]" at bounding box center [351, 204] width 82 height 14
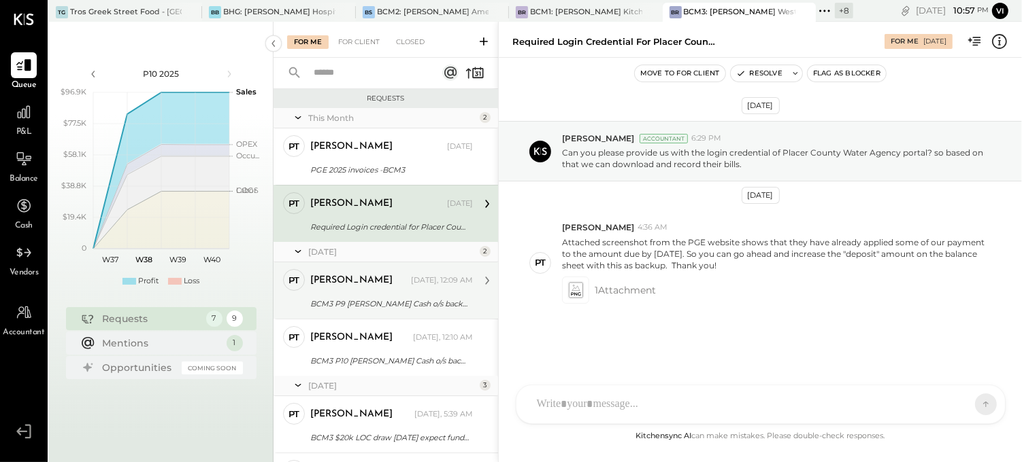
click at [393, 294] on div "[PERSON_NAME] [DATE], 12:09 AM BCM3 P9 [PERSON_NAME] Cash o/s backup P9w4 attac…" at bounding box center [391, 290] width 163 height 43
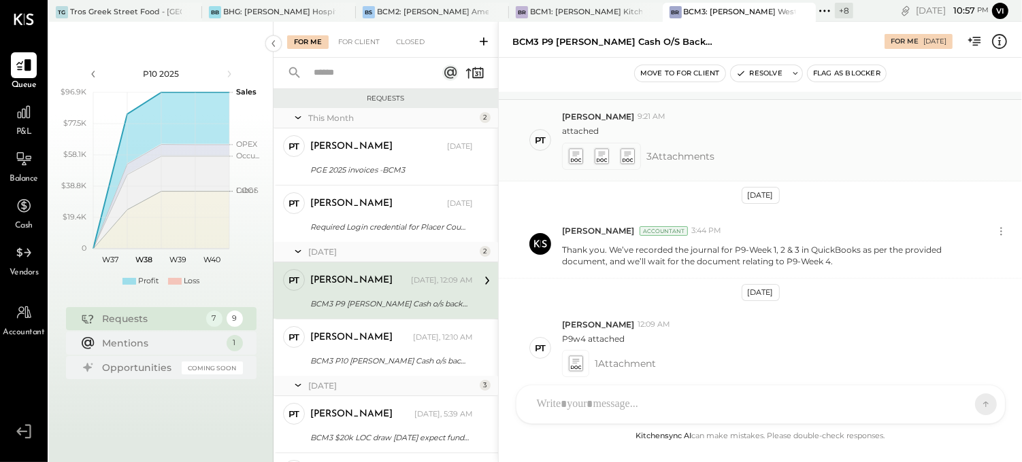
scroll to position [132, 0]
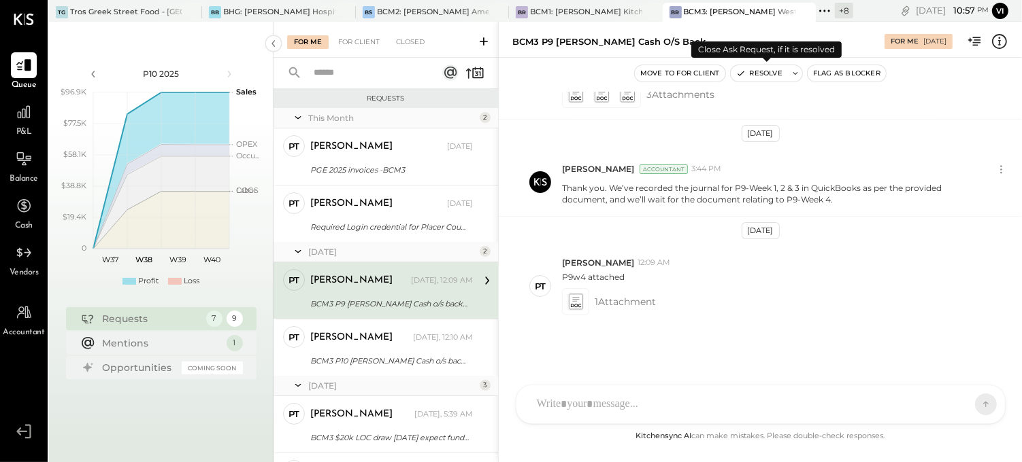
click at [794, 72] on icon at bounding box center [795, 74] width 10 height 10
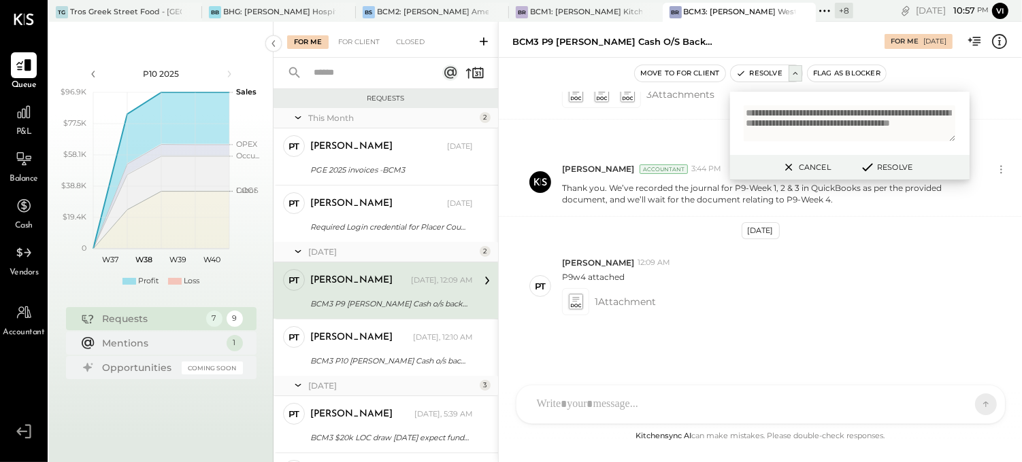
scroll to position [3, 0]
click at [794, 121] on textarea "**********" at bounding box center [849, 123] width 212 height 36
type textarea "**********"
click at [888, 167] on button "Resolve" at bounding box center [885, 167] width 61 height 16
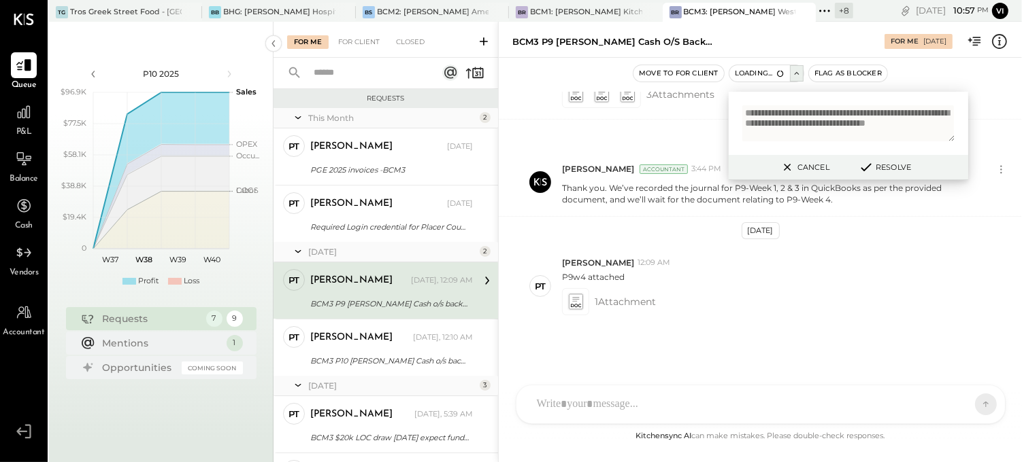
scroll to position [155, 0]
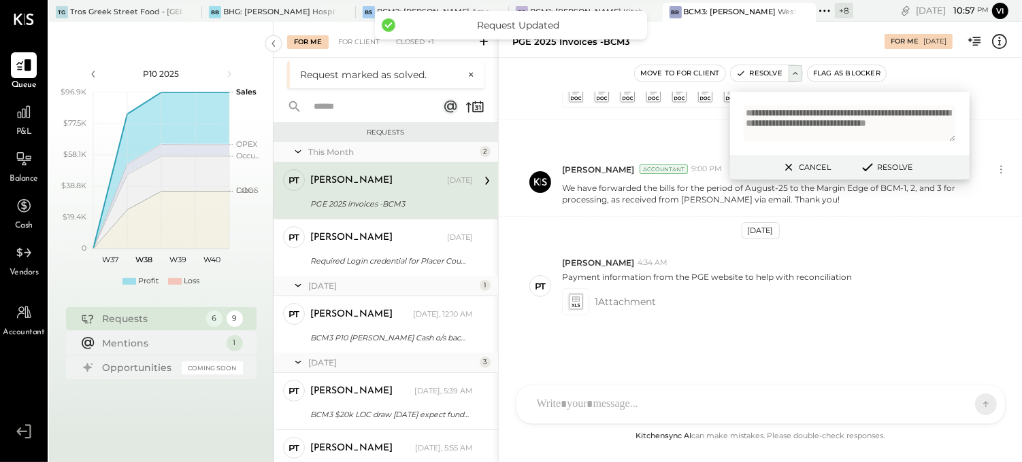
click at [839, 132] on textarea "**********" at bounding box center [849, 123] width 212 height 36
click at [770, 164] on div "Cancel Resolve" at bounding box center [849, 167] width 239 height 25
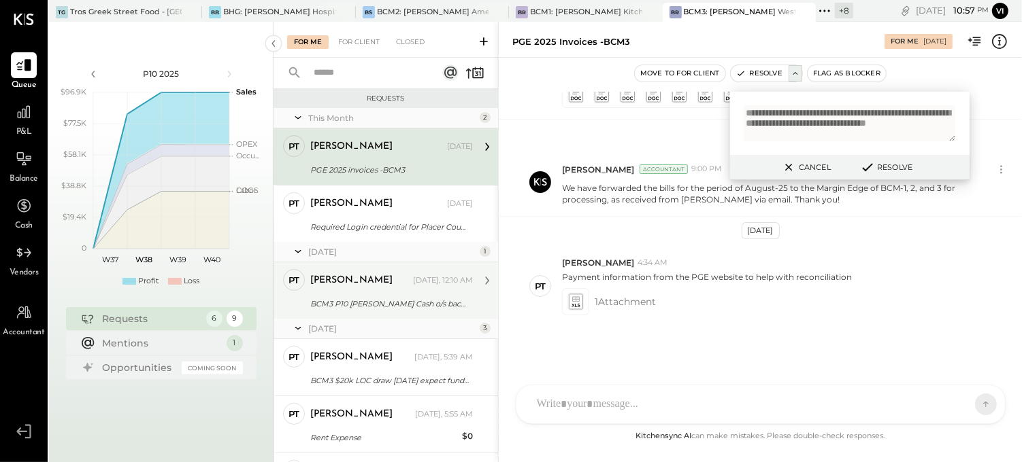
click at [382, 300] on div "BCM3 P10 [PERSON_NAME] Cash o/s backup" at bounding box center [389, 304] width 158 height 14
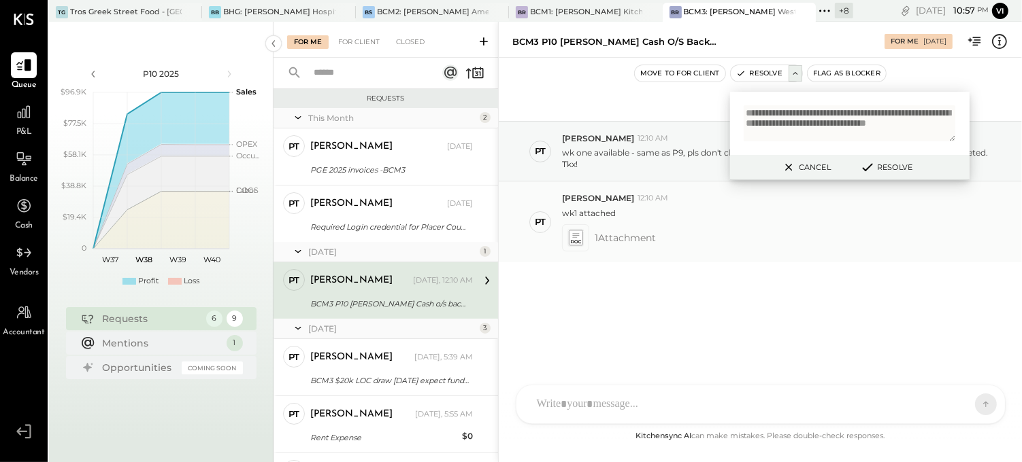
click at [794, 255] on div "PT [PERSON_NAME] 12:10 AM wk1 attached 1 Attachment" at bounding box center [760, 222] width 523 height 80
click at [647, 139] on div "[PERSON_NAME] 12:10 AM" at bounding box center [786, 139] width 449 height 12
click at [776, 168] on button "Cancel" at bounding box center [805, 167] width 58 height 18
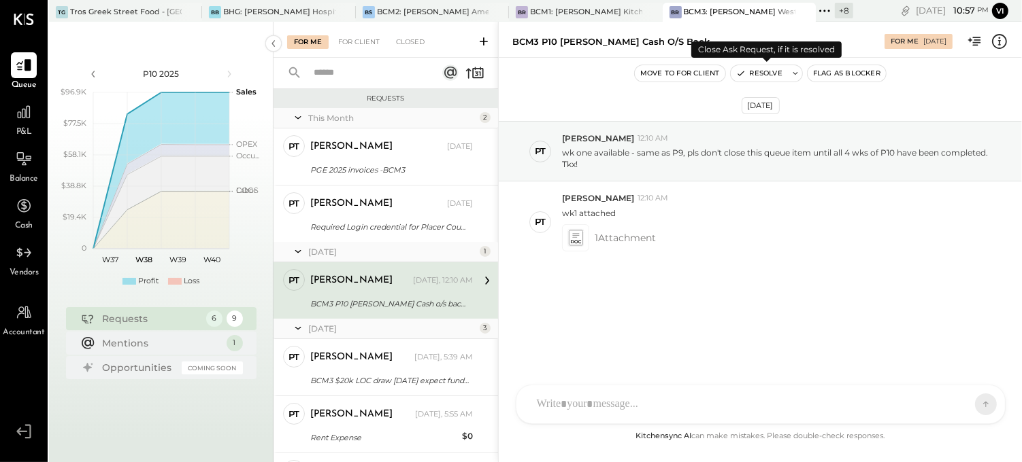
click at [798, 73] on icon at bounding box center [795, 74] width 10 height 10
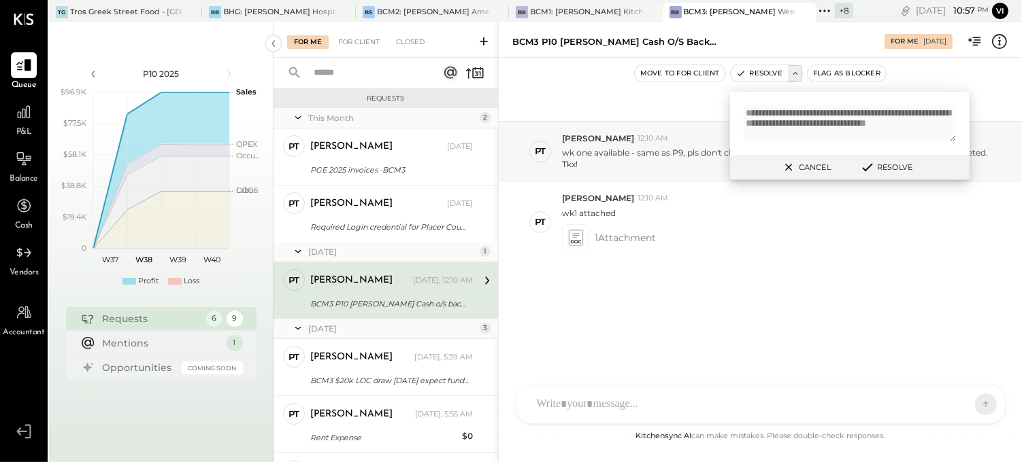
scroll to position [1, 0]
type textarea "**********"
click at [660, 416] on div at bounding box center [760, 405] width 488 height 38
paste div
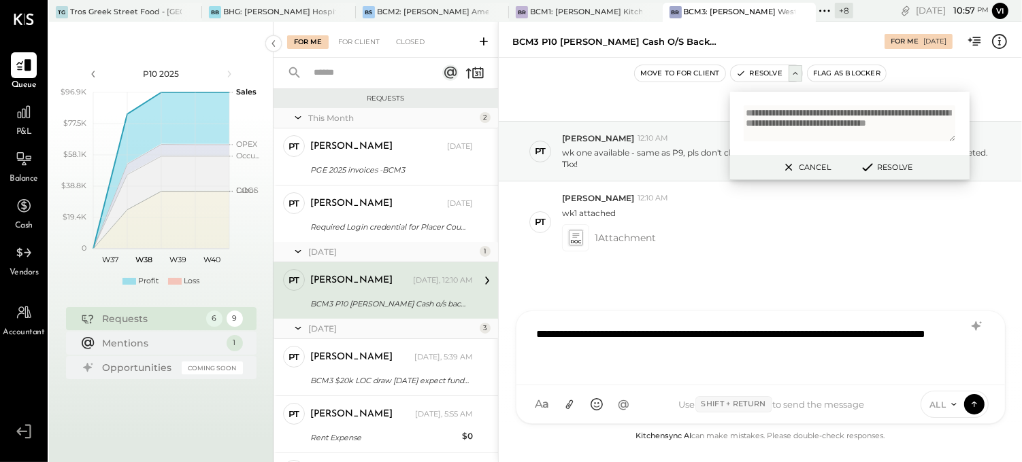
click at [779, 336] on div "**********" at bounding box center [760, 347] width 461 height 54
click at [975, 403] on icon at bounding box center [974, 404] width 12 height 14
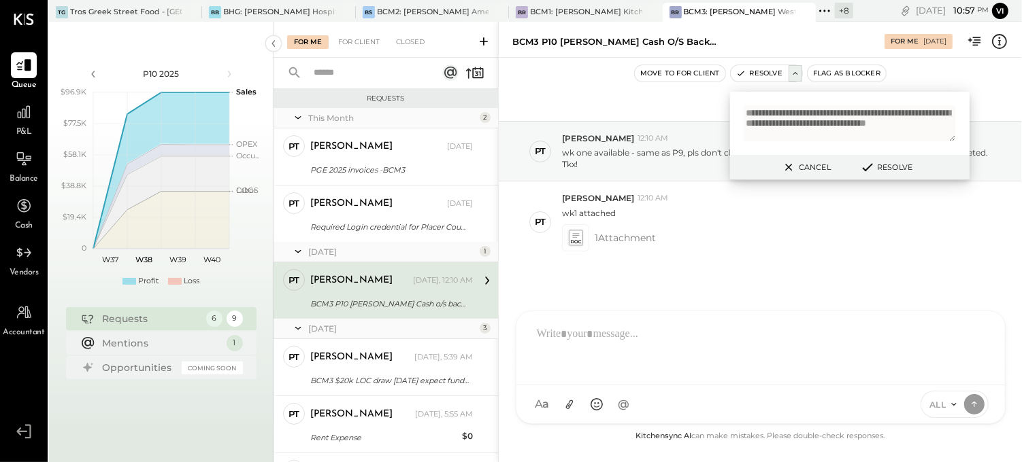
click at [813, 171] on button "Cancel" at bounding box center [805, 167] width 58 height 18
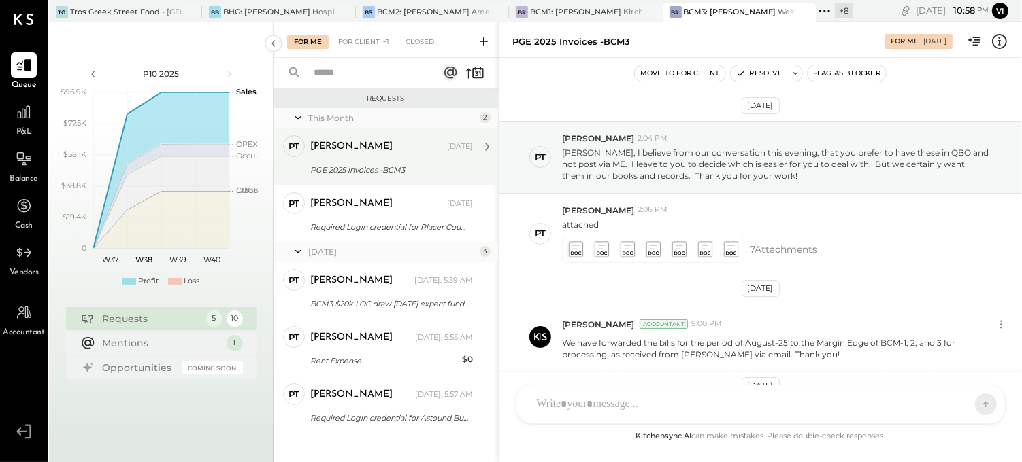
scroll to position [155, 0]
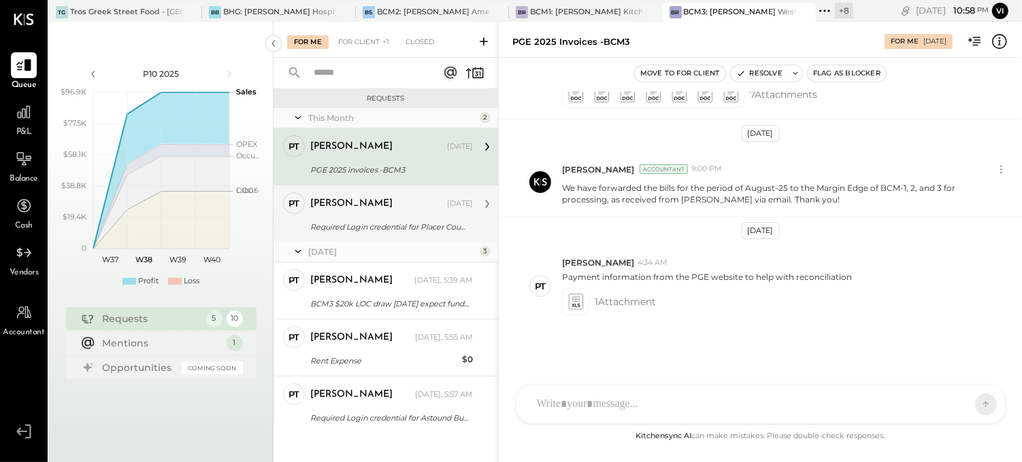
click at [388, 206] on div "[PERSON_NAME]" at bounding box center [377, 204] width 134 height 14
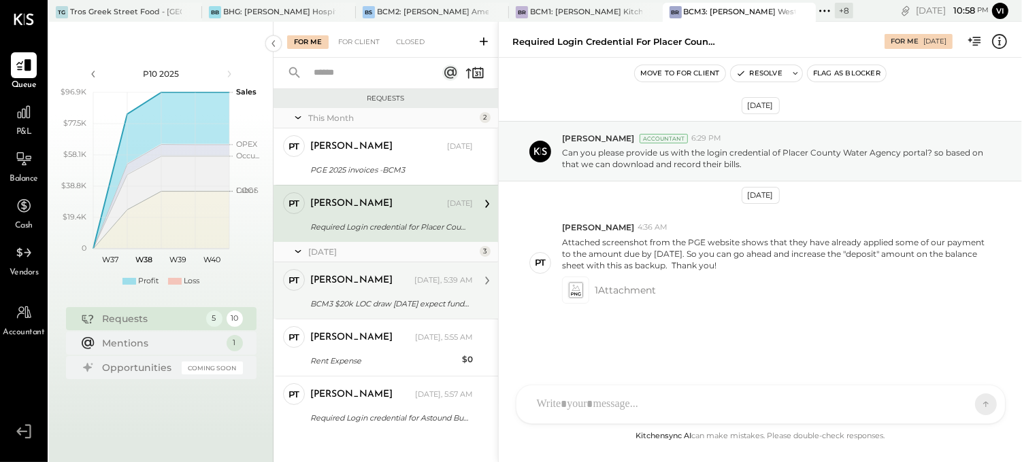
click at [369, 294] on div "[PERSON_NAME] [DATE], 5:39 AM BCM3 $20k LOC draw [DATE] expect funding 9/22 ple…" at bounding box center [391, 290] width 163 height 43
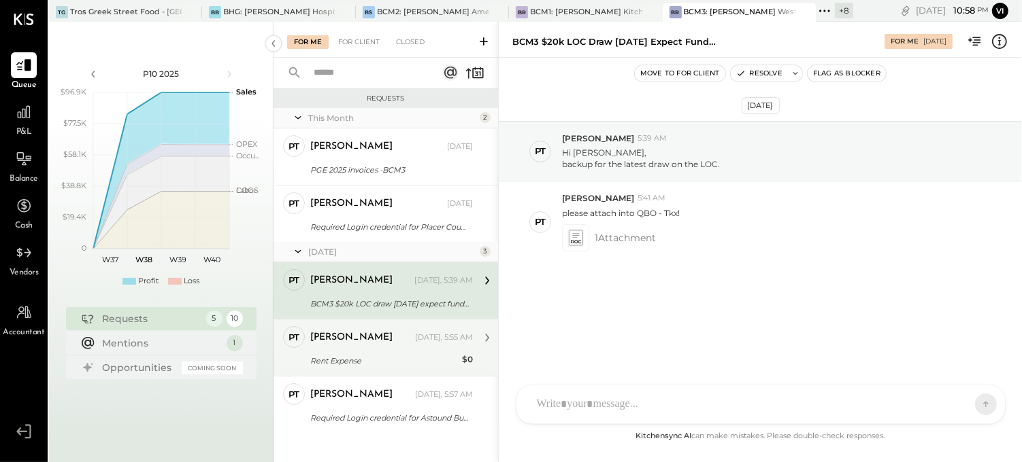
click at [364, 331] on div "[PERSON_NAME]" at bounding box center [361, 338] width 102 height 14
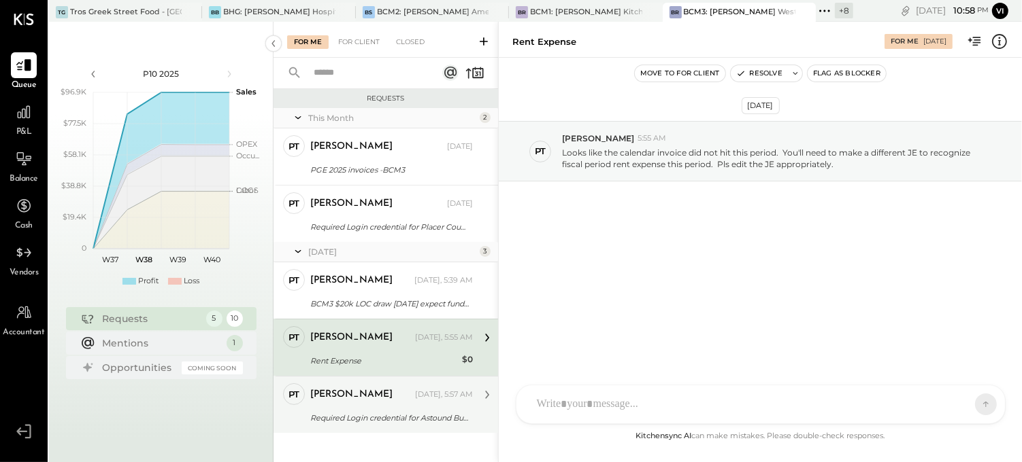
click at [363, 397] on div "[PERSON_NAME]" at bounding box center [361, 395] width 102 height 14
